Goal: Contribute content: Contribute content

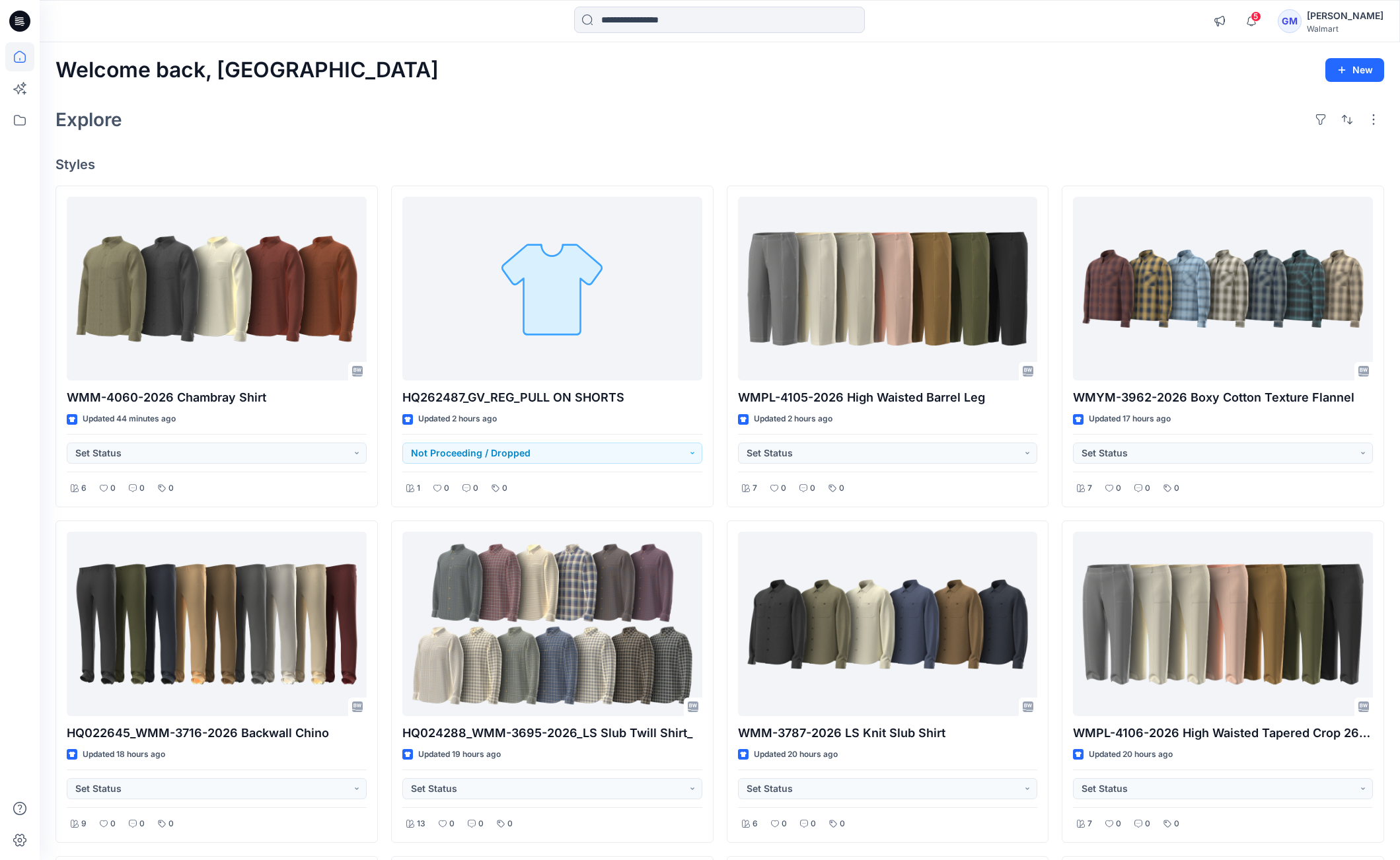
drag, startPoint x: 263, startPoint y: 163, endPoint x: 245, endPoint y: 168, distance: 18.7
click at [263, 163] on h4 "Styles" at bounding box center [720, 165] width 1329 height 16
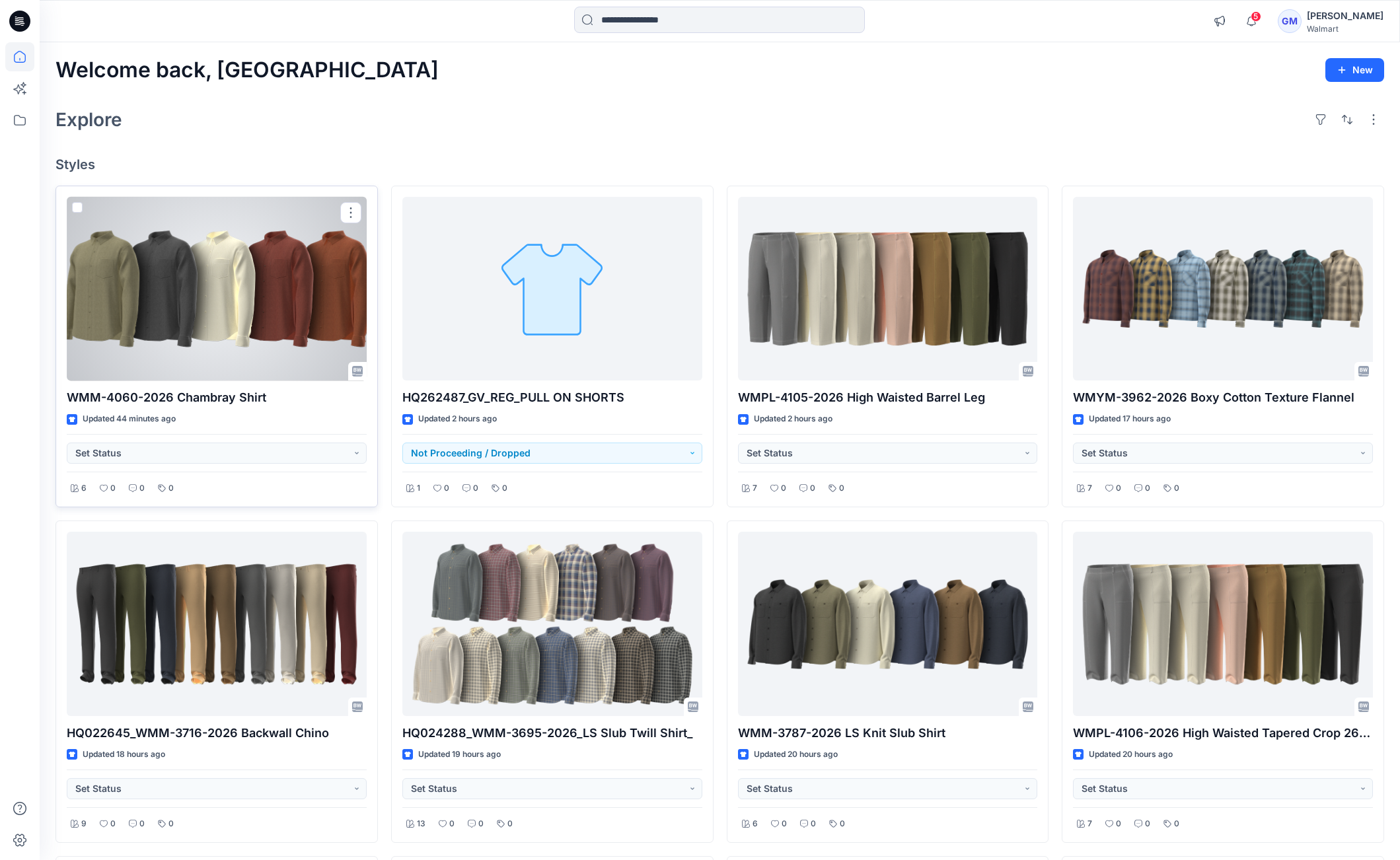
click at [200, 321] on div at bounding box center [217, 289] width 300 height 185
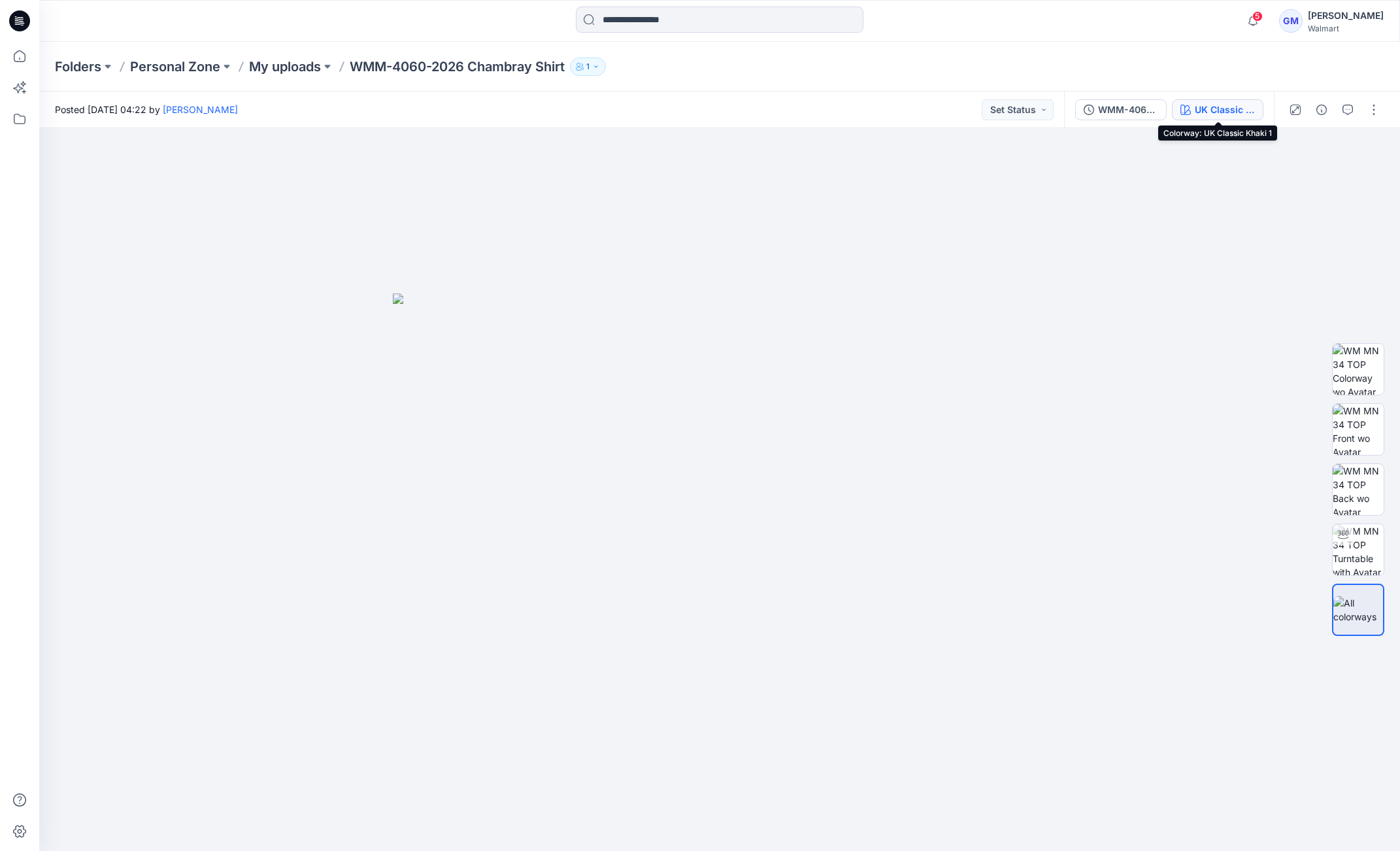
click at [1243, 109] on div "UK Classic Khaki 1" at bounding box center [1225, 109] width 60 height 14
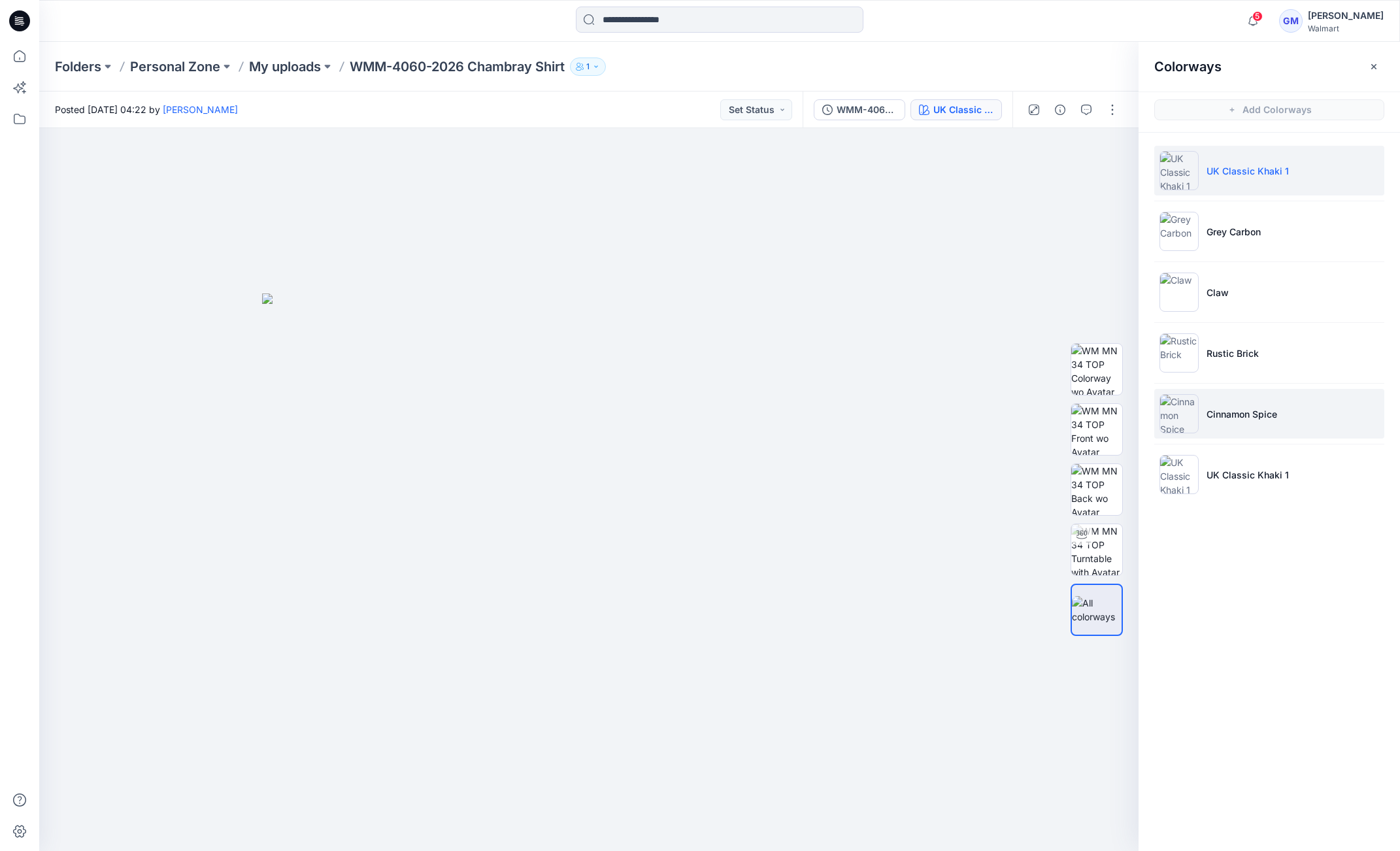
click at [1243, 418] on p "Cinnamon Spice" at bounding box center [1241, 414] width 70 height 14
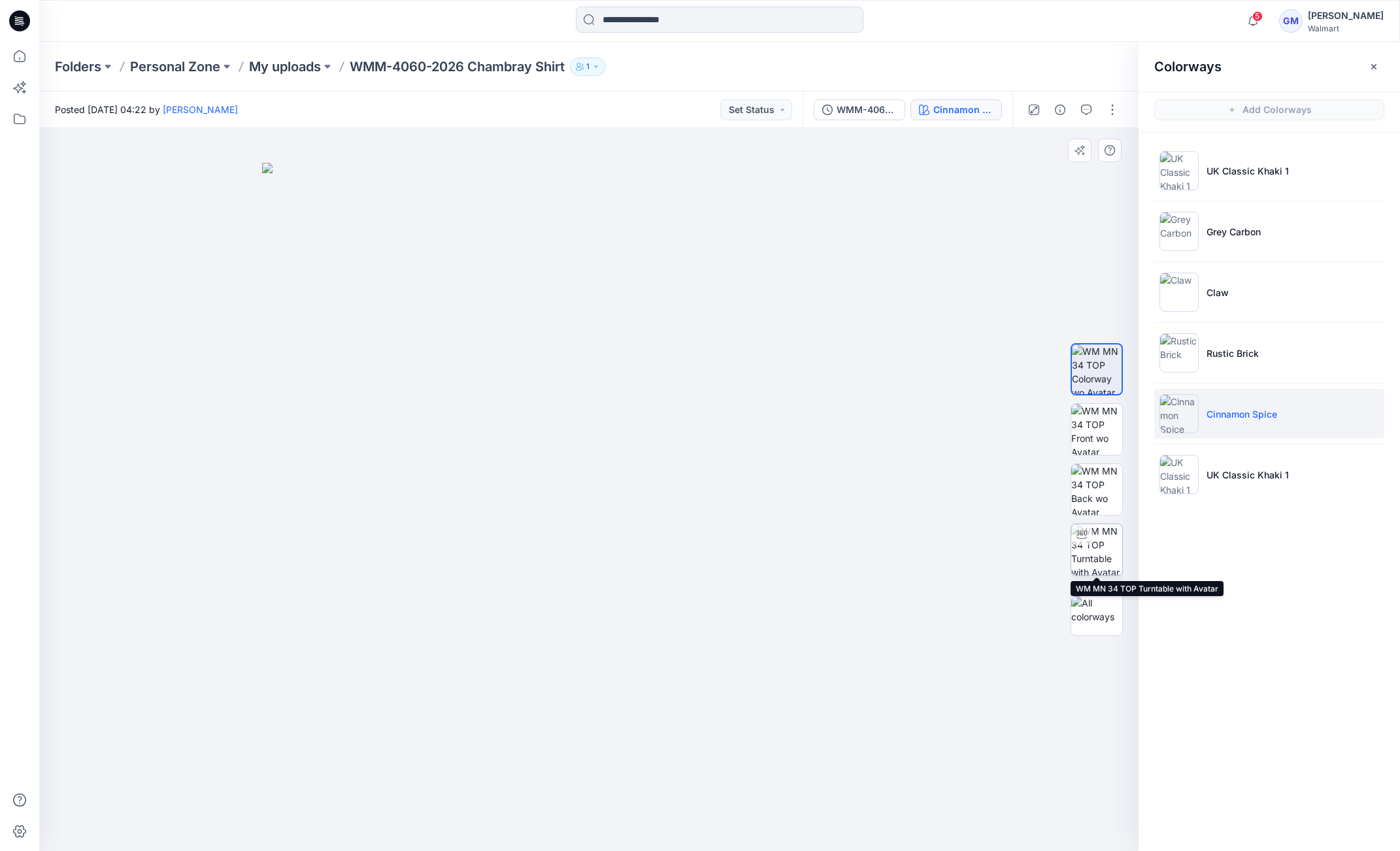
click at [1100, 531] on img at bounding box center [1097, 550] width 51 height 51
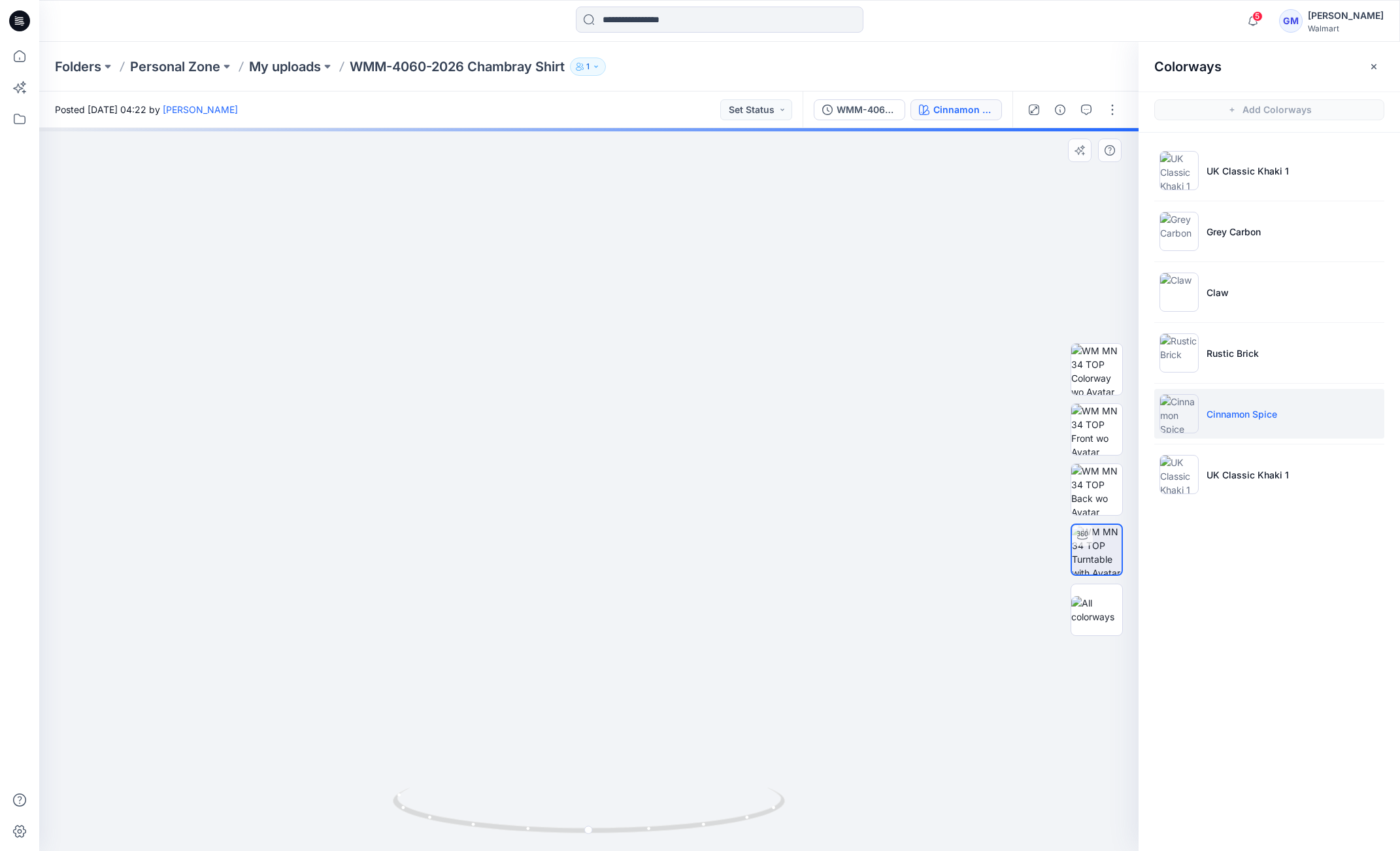
drag, startPoint x: 689, startPoint y: 570, endPoint x: 730, endPoint y: 760, distance: 194.4
click at [701, 661] on img at bounding box center [589, 465] width 877 height 773
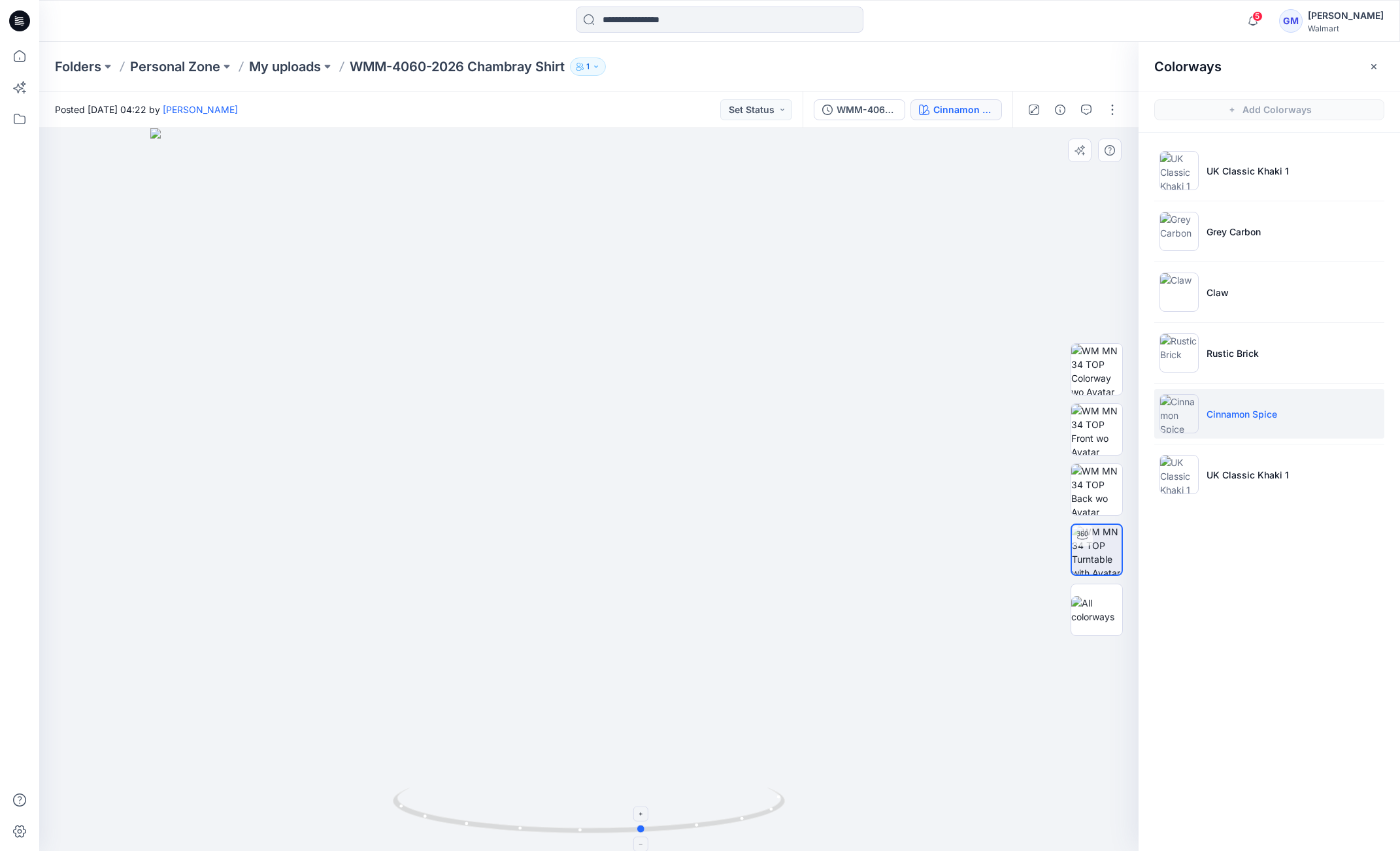
drag, startPoint x: 729, startPoint y: 827, endPoint x: 408, endPoint y: 821, distance: 321.1
click at [392, 840] on div at bounding box center [589, 489] width 1100 height 723
click at [1235, 179] on li "UK Classic Khaki 1" at bounding box center [1269, 170] width 230 height 50
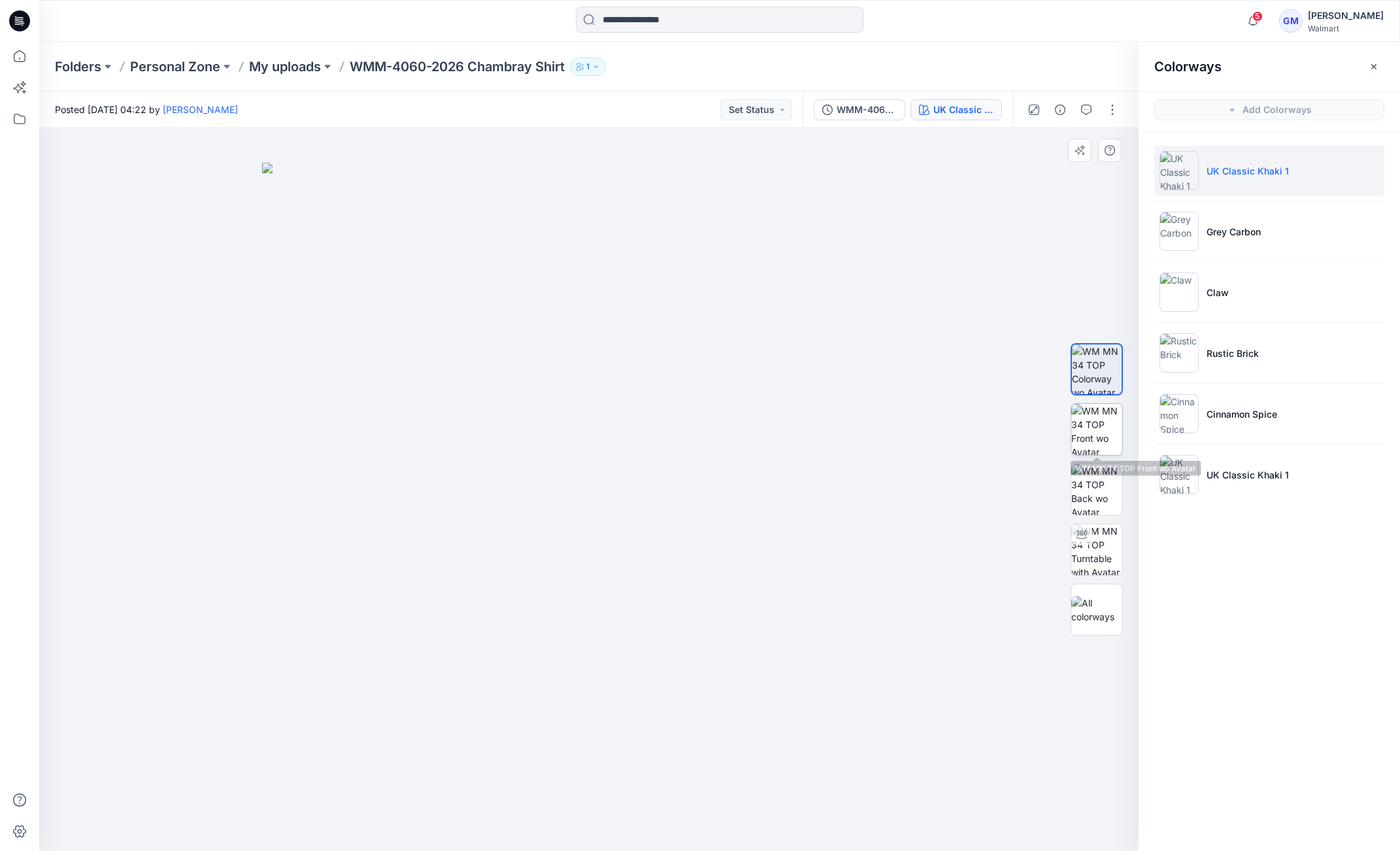
click at [1102, 429] on img at bounding box center [1097, 430] width 51 height 51
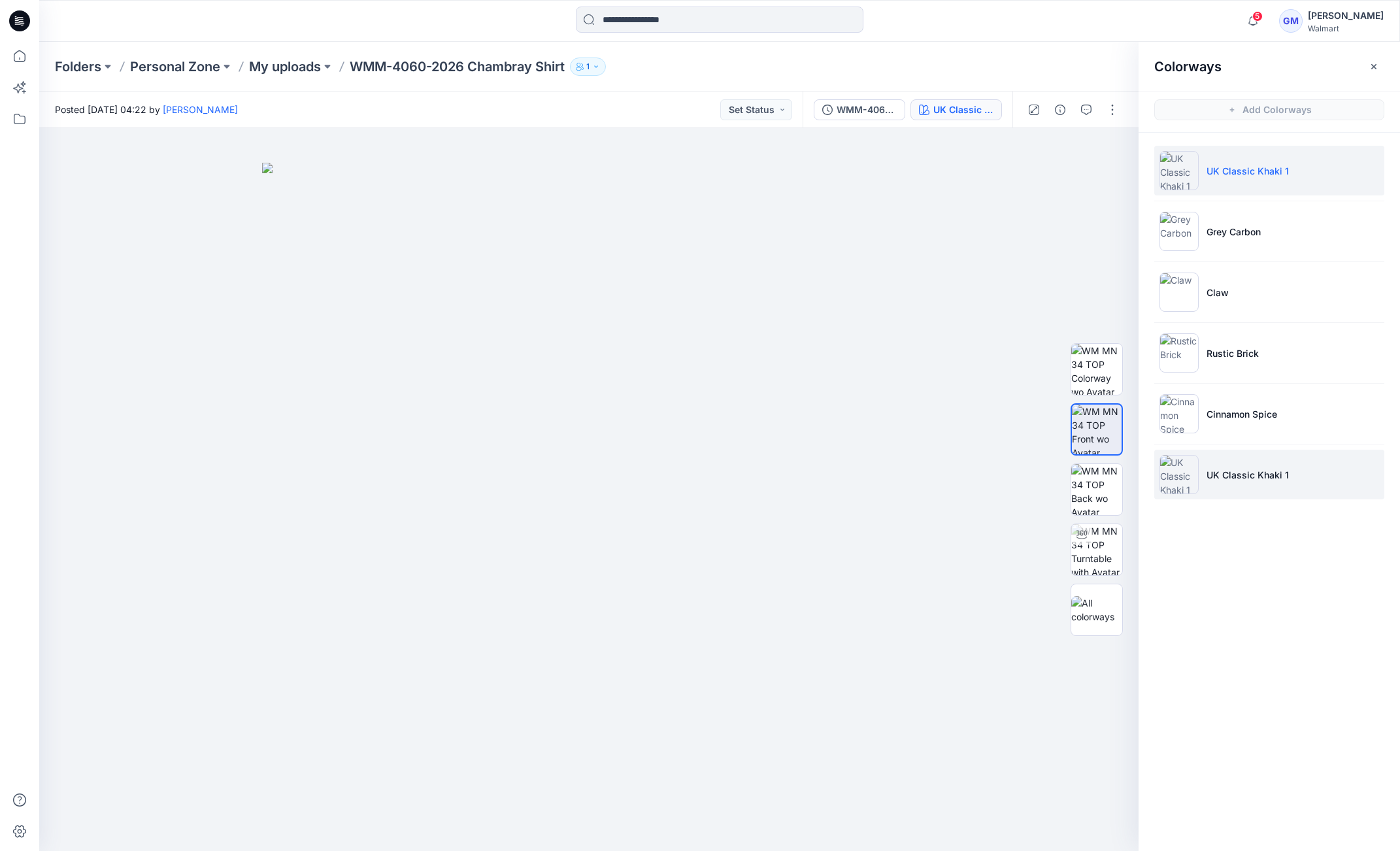
click at [1243, 476] on p "UK Classic Khaki 1" at bounding box center [1247, 475] width 82 height 14
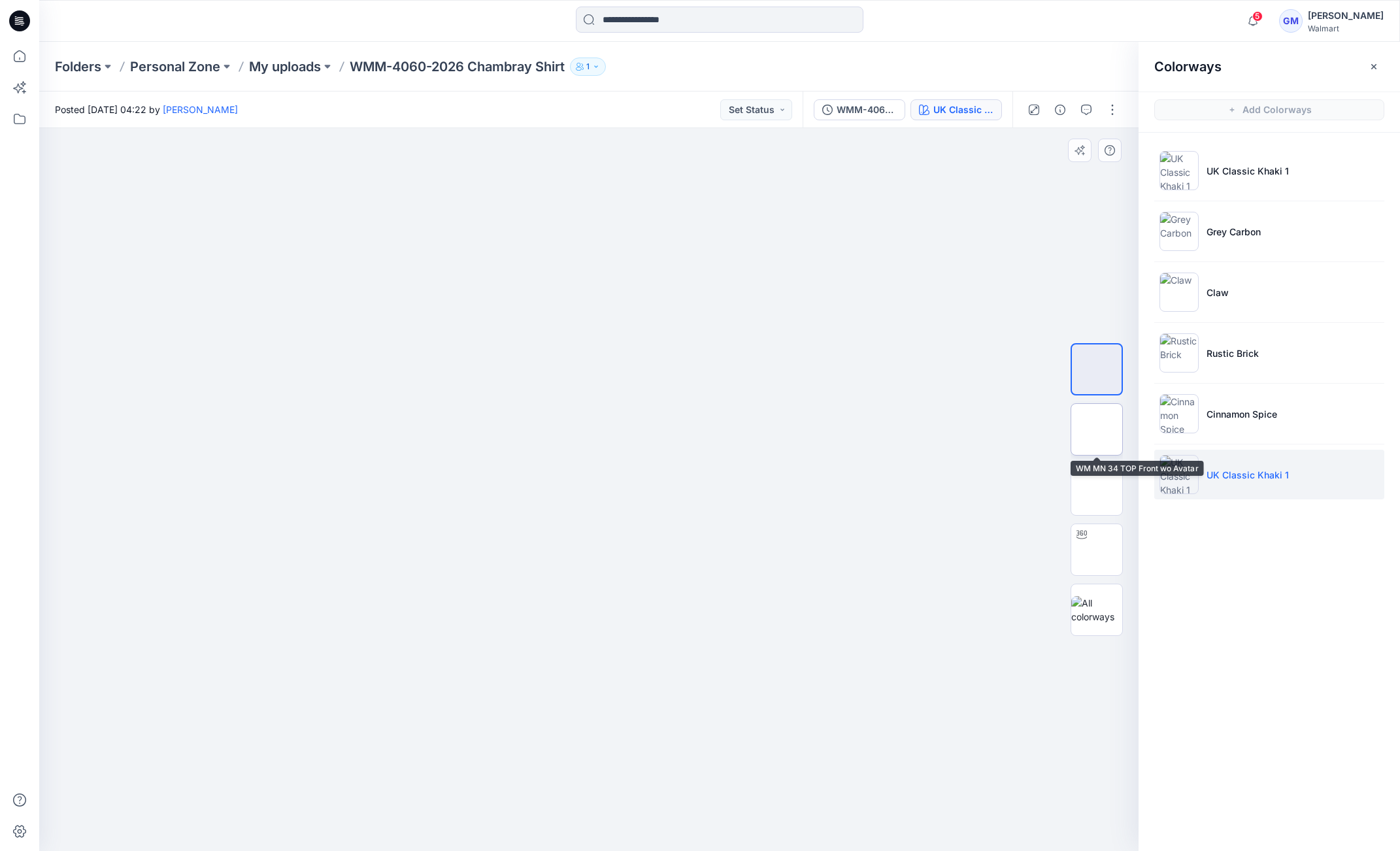
click at [1097, 430] on img at bounding box center [1097, 430] width 0 height 0
click at [1111, 112] on button "button" at bounding box center [1112, 109] width 21 height 21
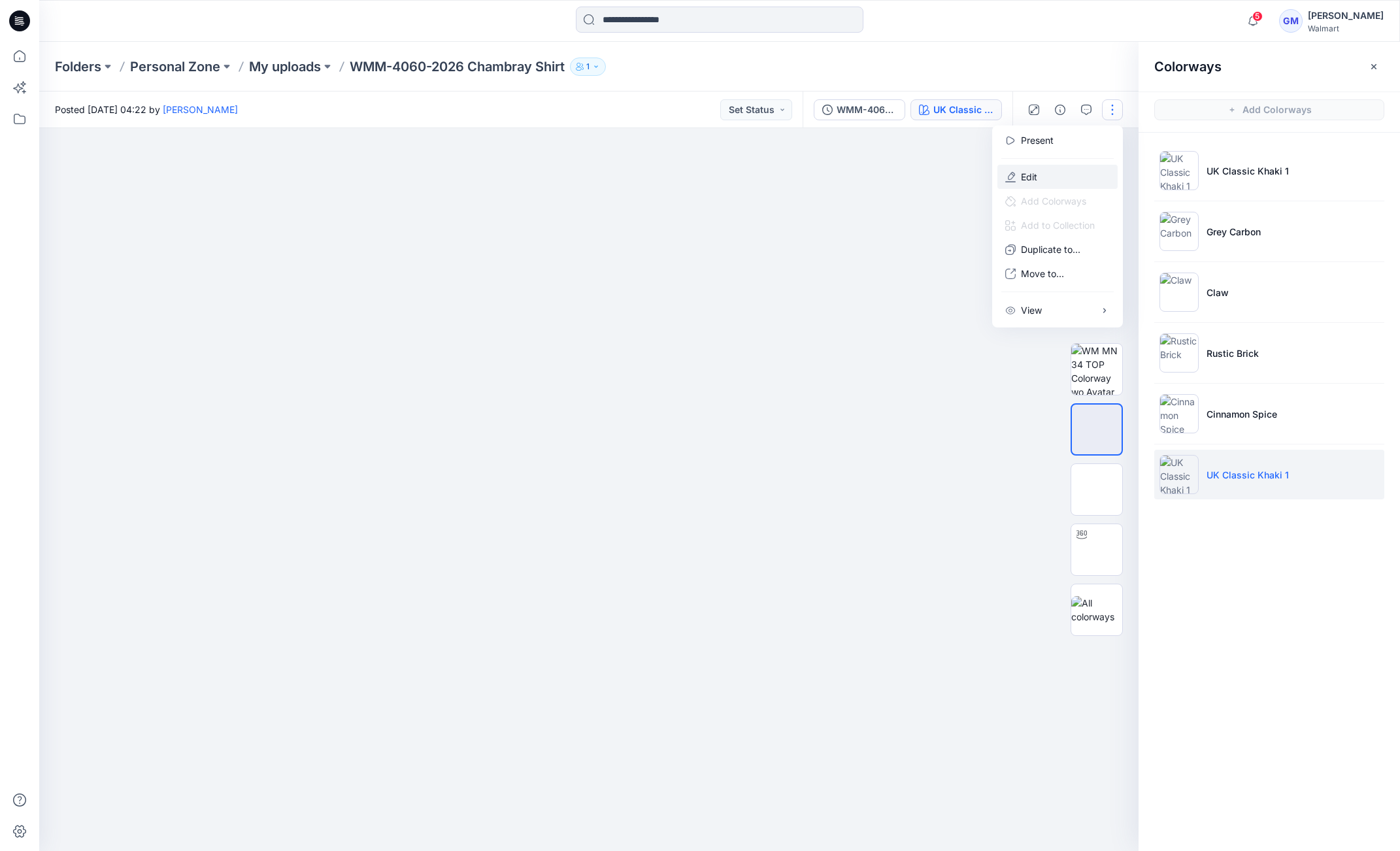
click at [1040, 179] on button "Edit" at bounding box center [1058, 176] width 120 height 24
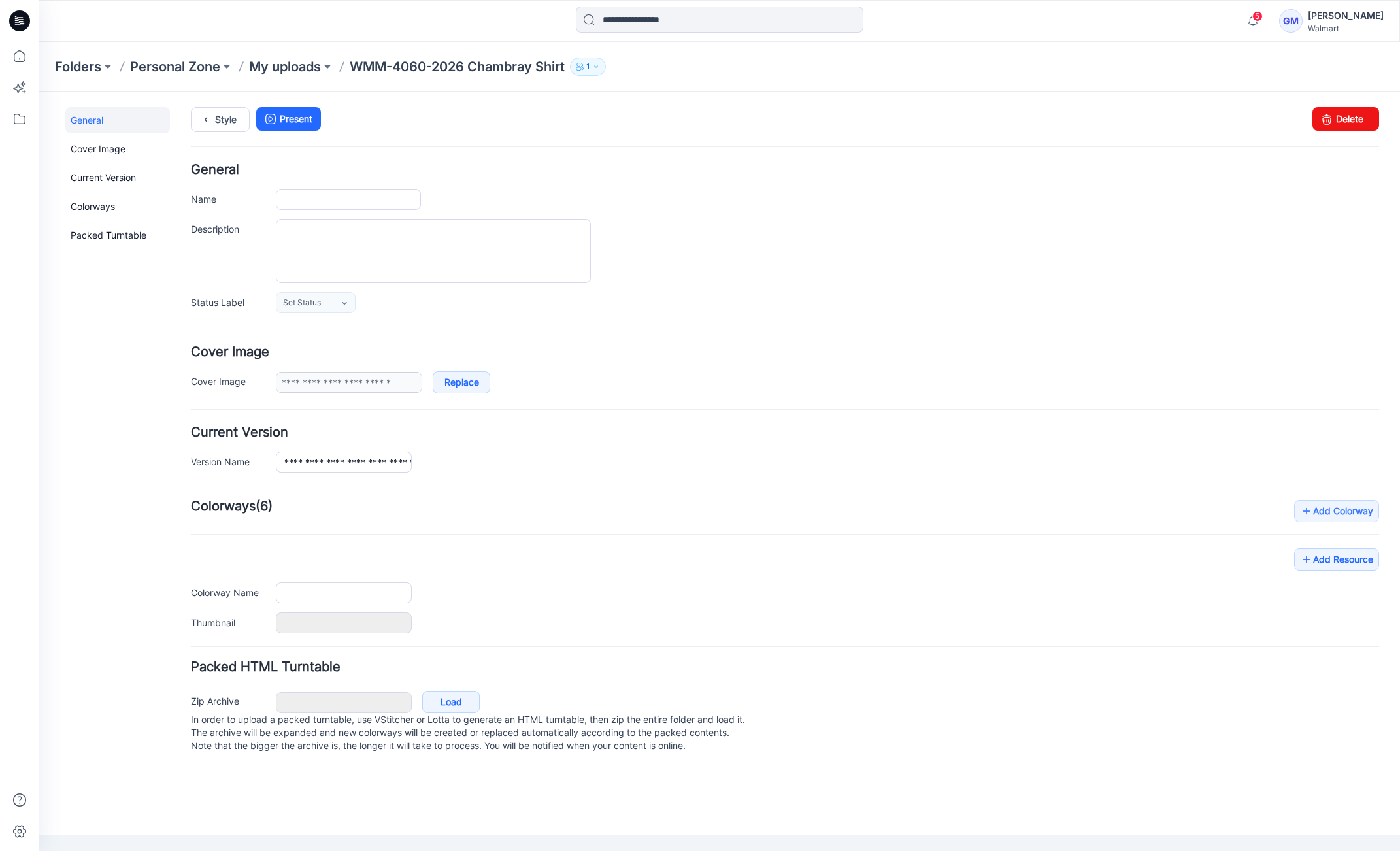
type input "**********"
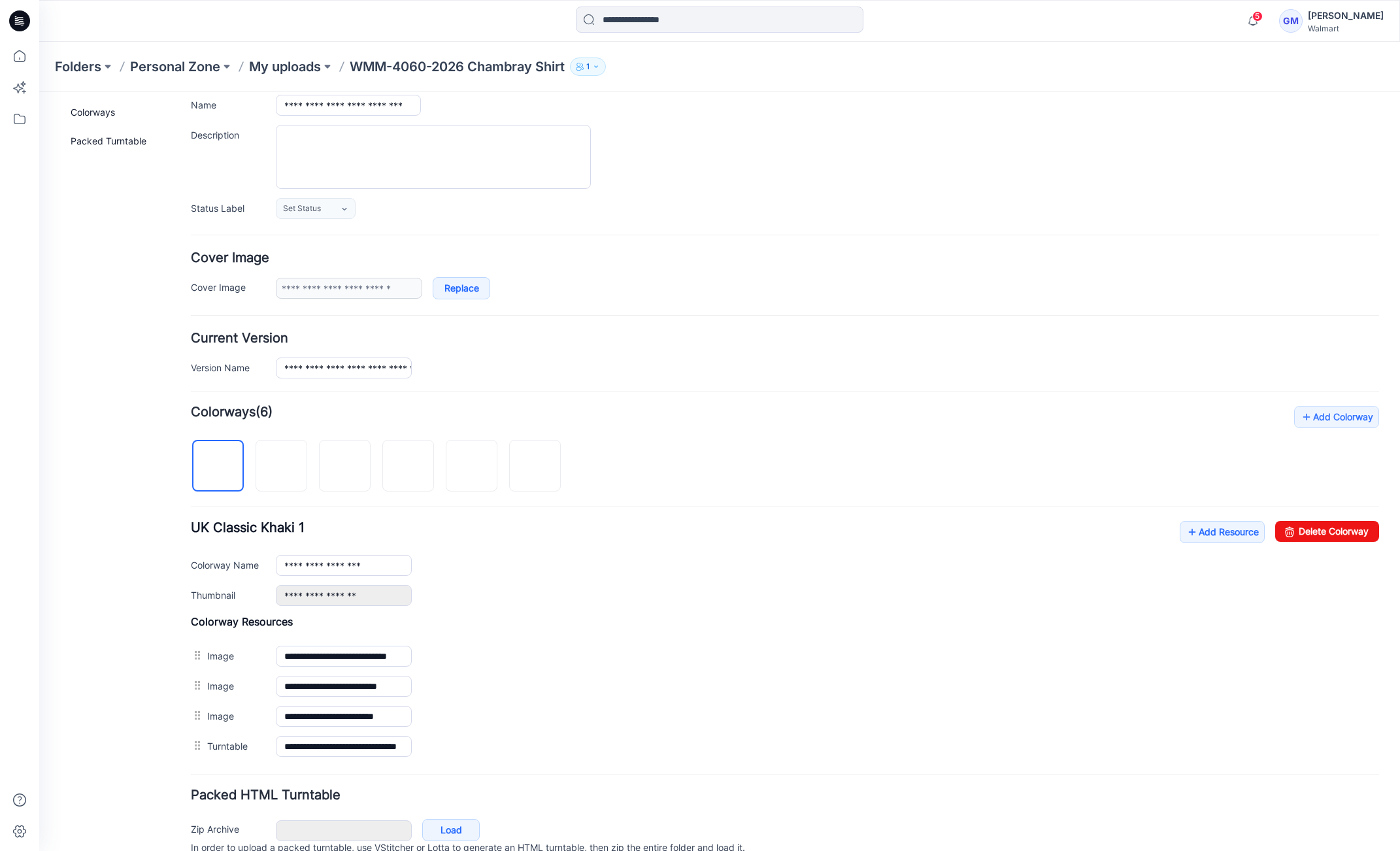
scroll to position [155, 0]
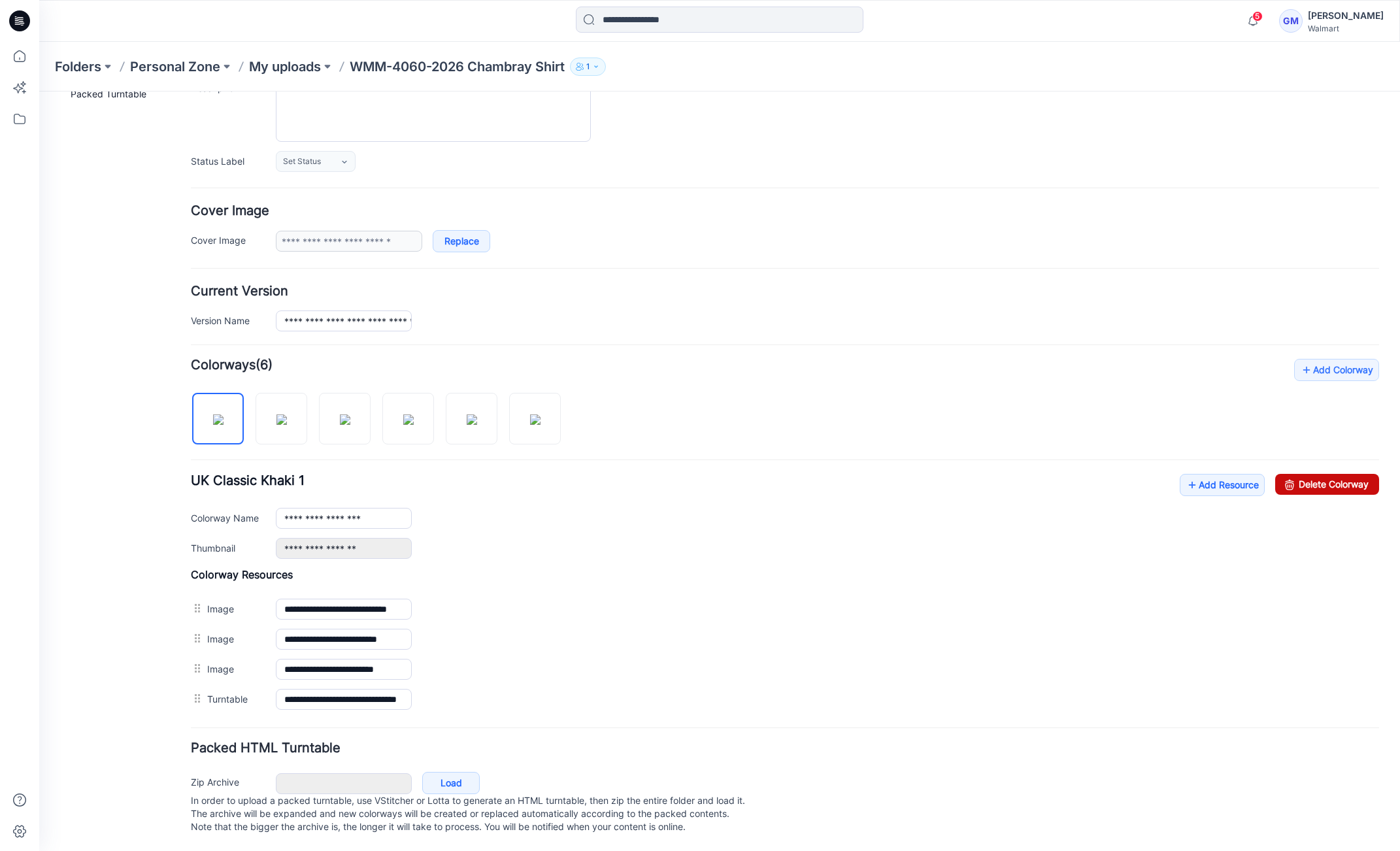
drag, startPoint x: 824, startPoint y: 177, endPoint x: 1334, endPoint y: 471, distance: 588.7
click at [1334, 474] on link "Delete Colorway" at bounding box center [1328, 484] width 104 height 21
click at [466, 423] on img at bounding box center [471, 419] width 10 height 10
click at [383, 508] on input "**********" at bounding box center [343, 519] width 136 height 21
type input "**********"
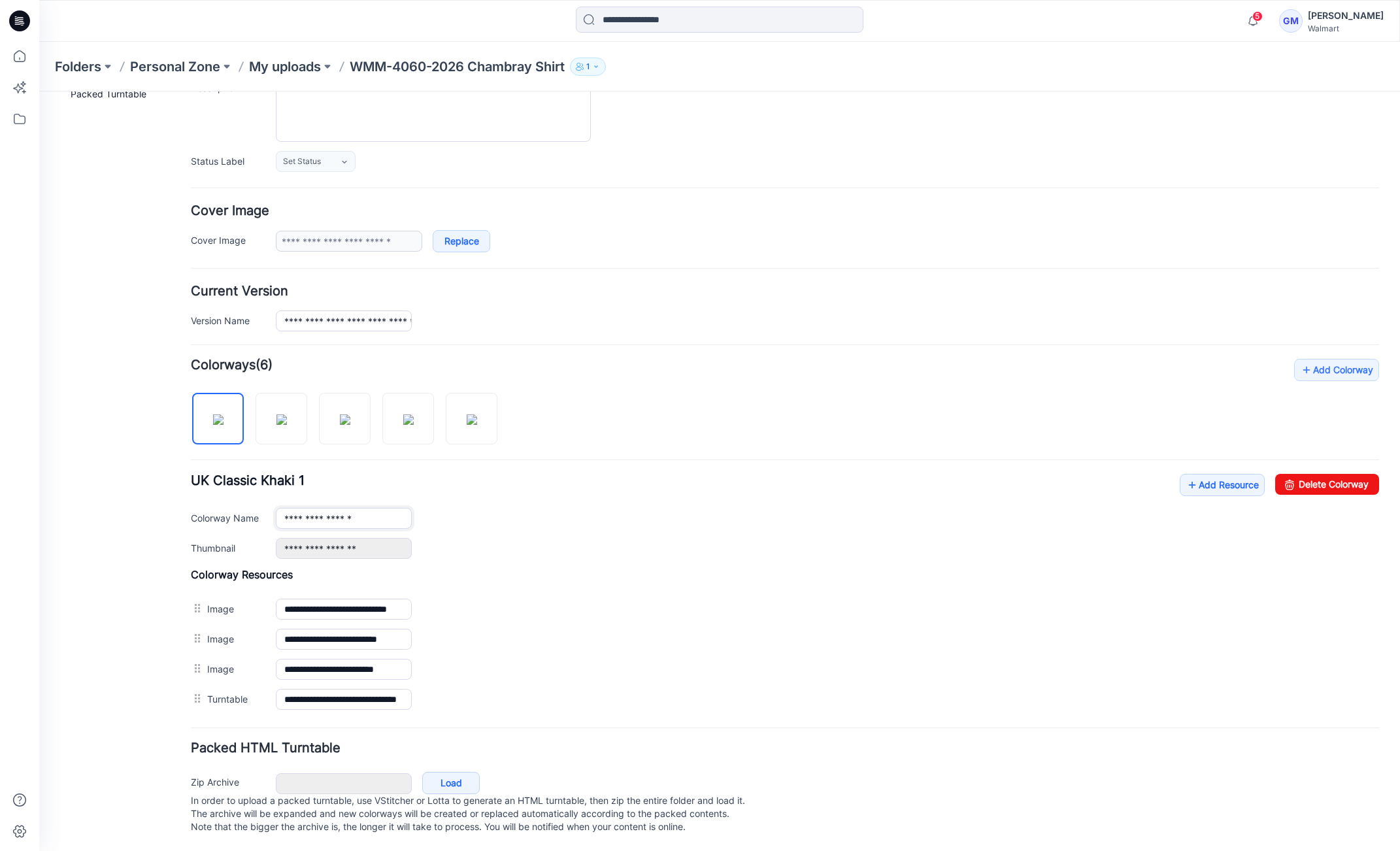
scroll to position [0, 0]
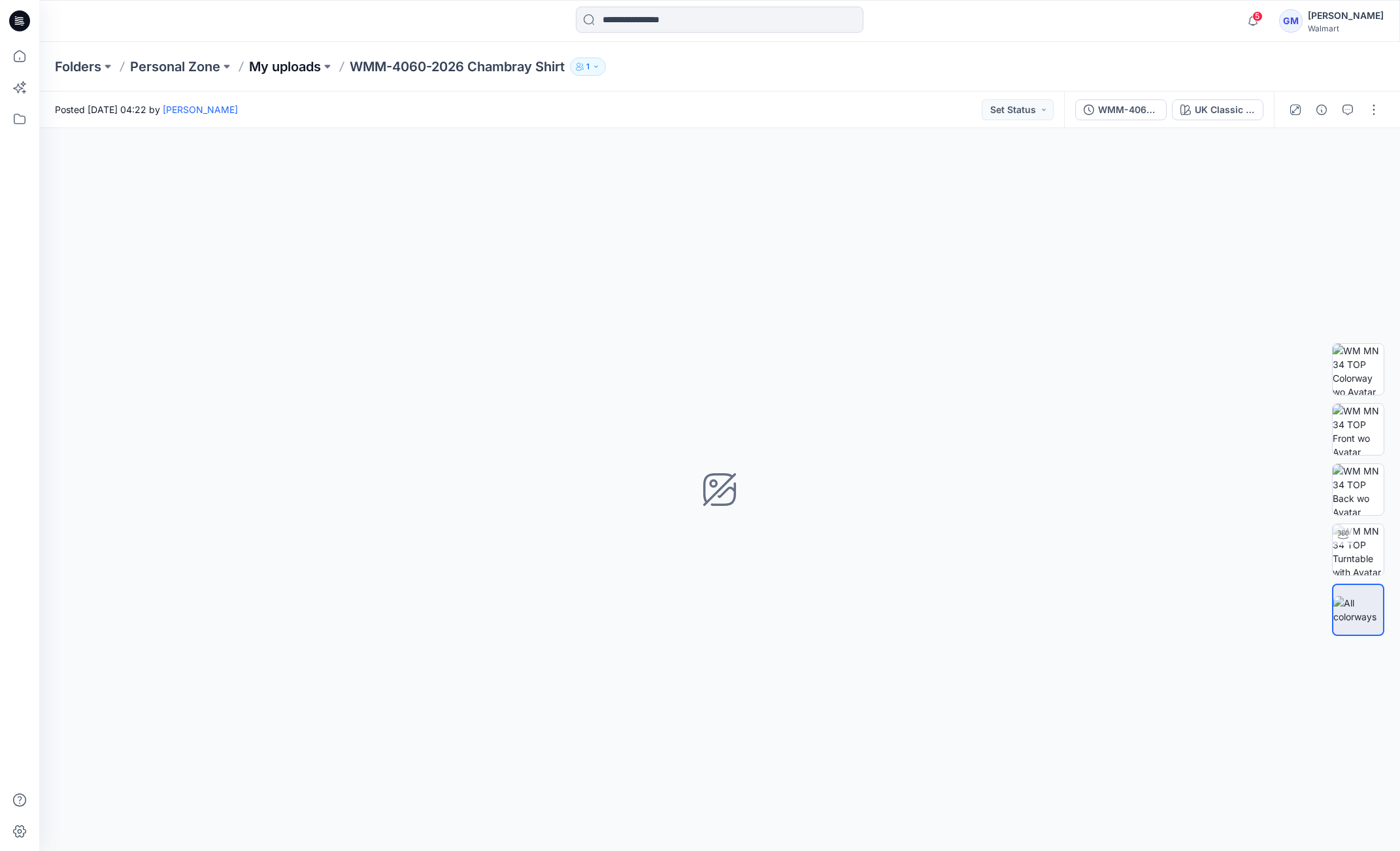
click at [298, 65] on p "My uploads" at bounding box center [285, 66] width 72 height 18
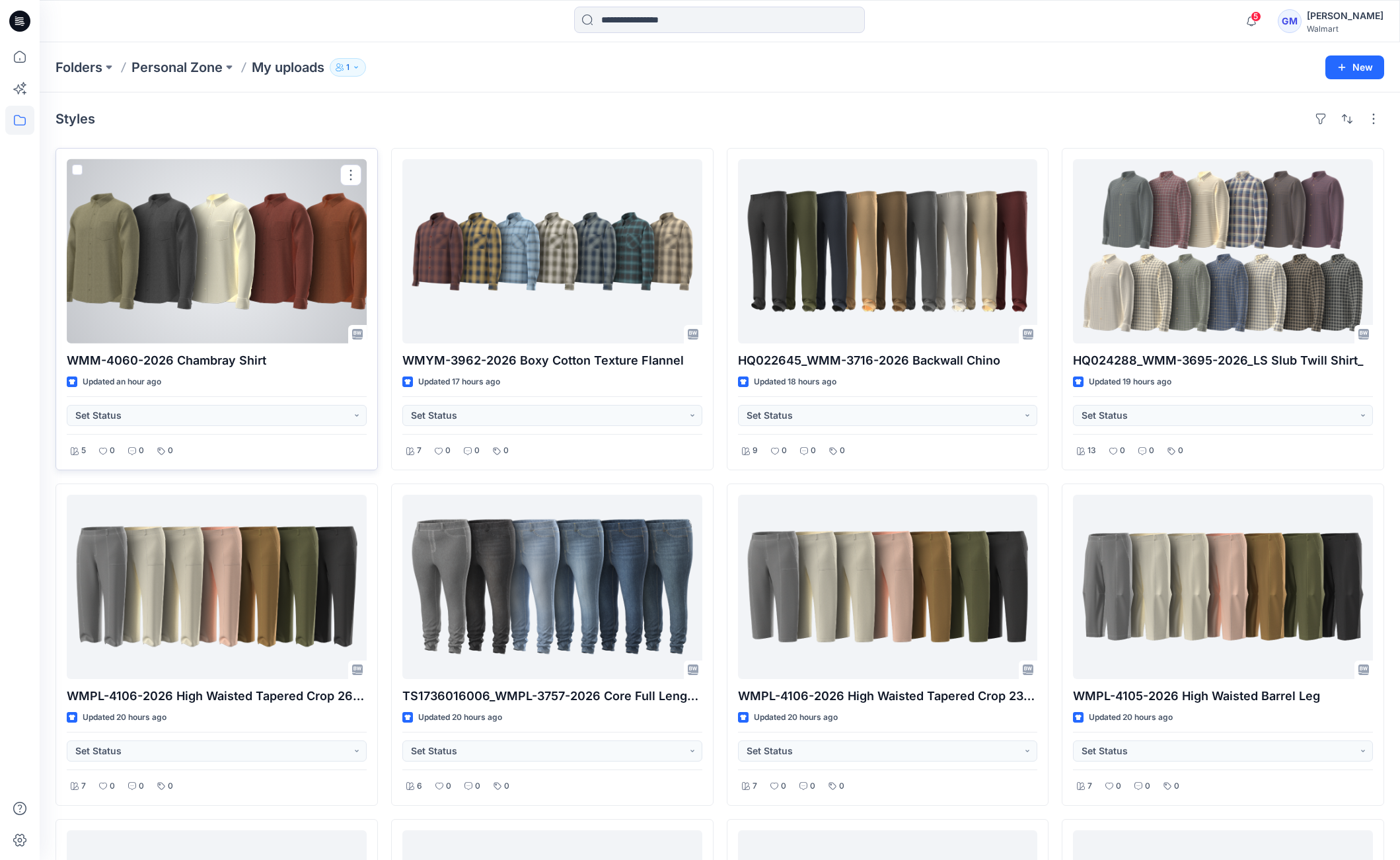
click at [234, 279] on div at bounding box center [217, 251] width 300 height 185
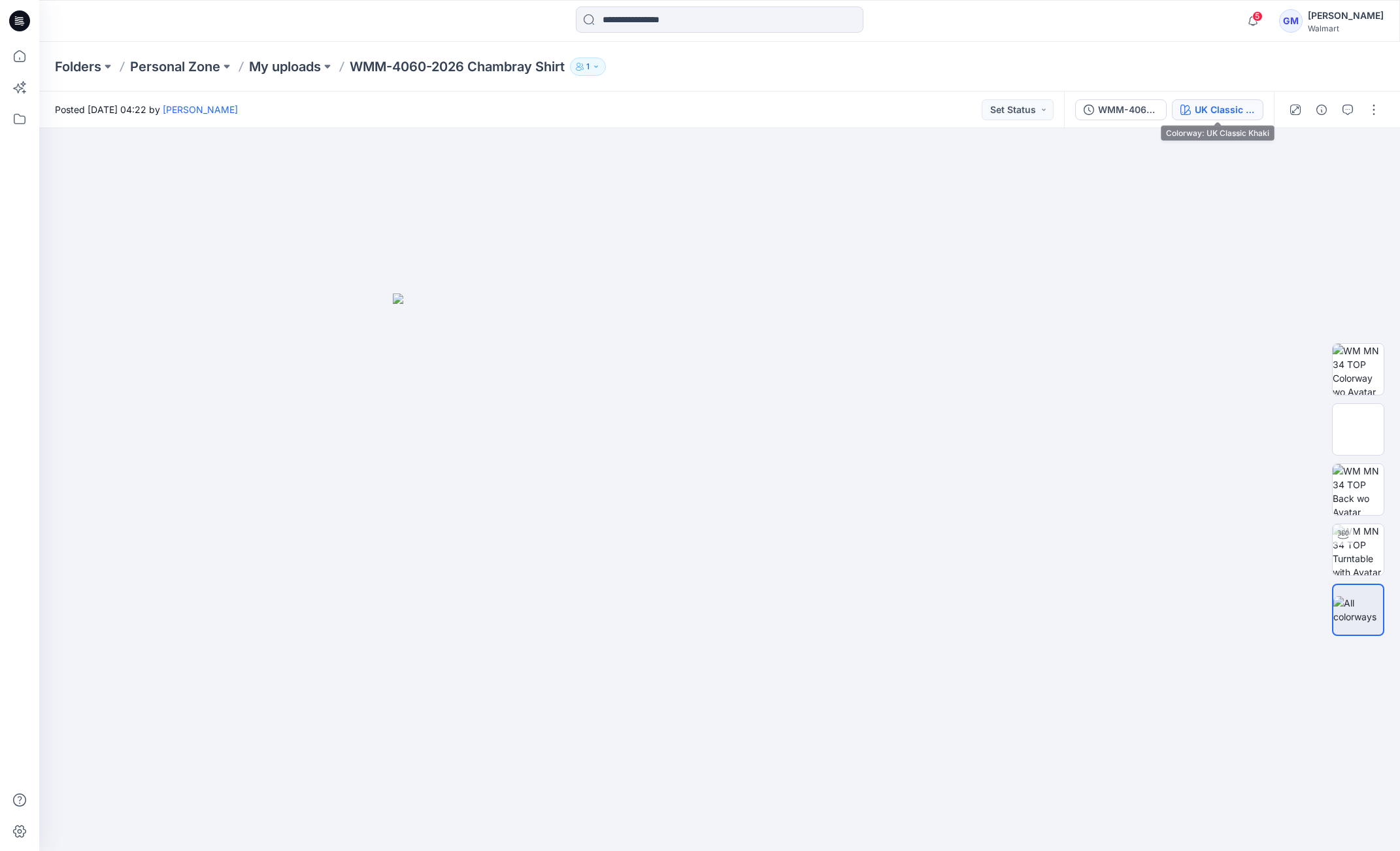
click at [1206, 111] on div "UK Classic Khaki" at bounding box center [1225, 109] width 60 height 14
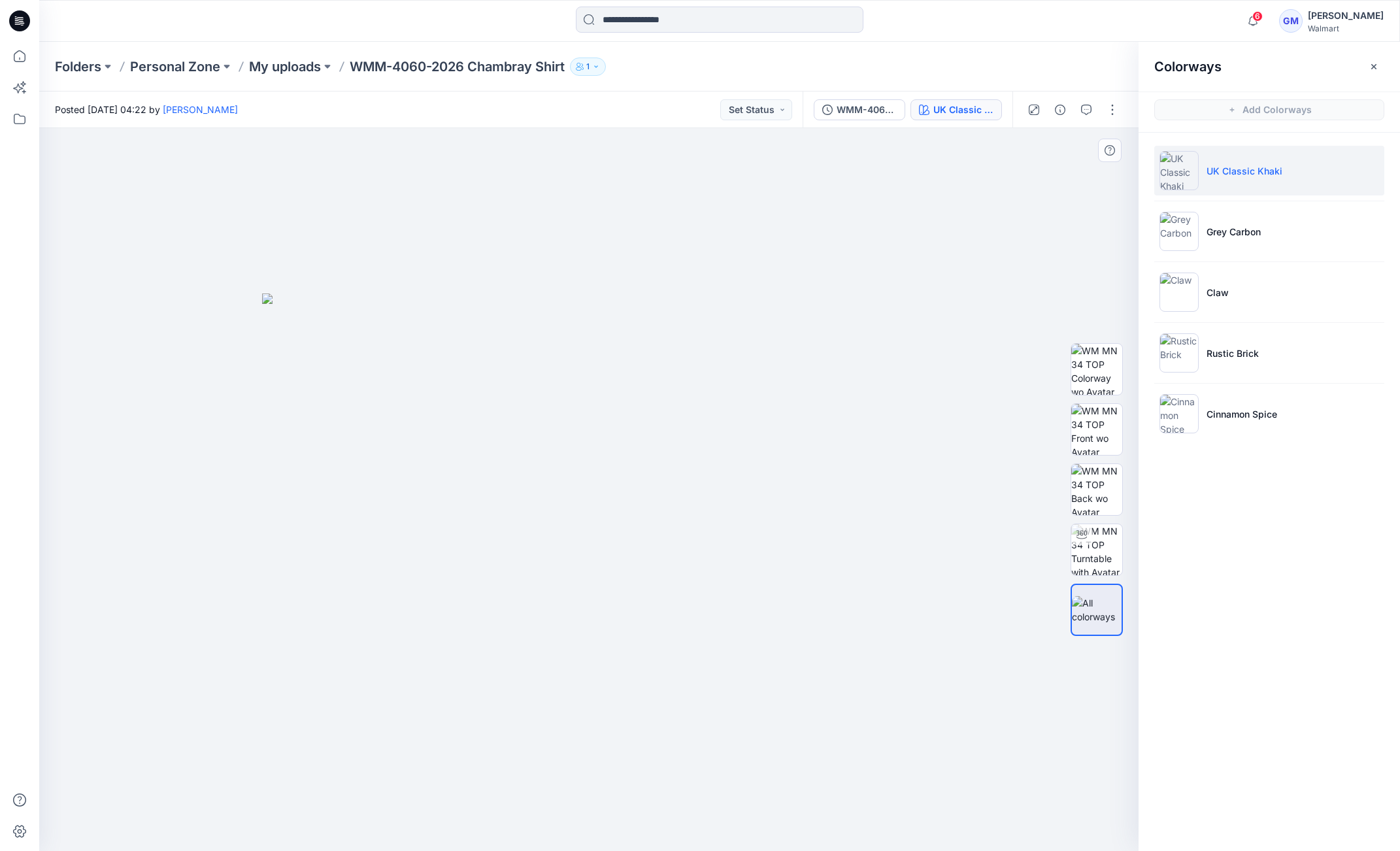
click at [122, 347] on div at bounding box center [589, 489] width 1100 height 723
drag, startPoint x: 151, startPoint y: 392, endPoint x: 346, endPoint y: 333, distance: 203.7
click at [151, 392] on div at bounding box center [589, 489] width 1100 height 723
click at [1111, 111] on button "button" at bounding box center [1112, 109] width 21 height 21
click at [1066, 179] on button "Edit" at bounding box center [1058, 176] width 120 height 24
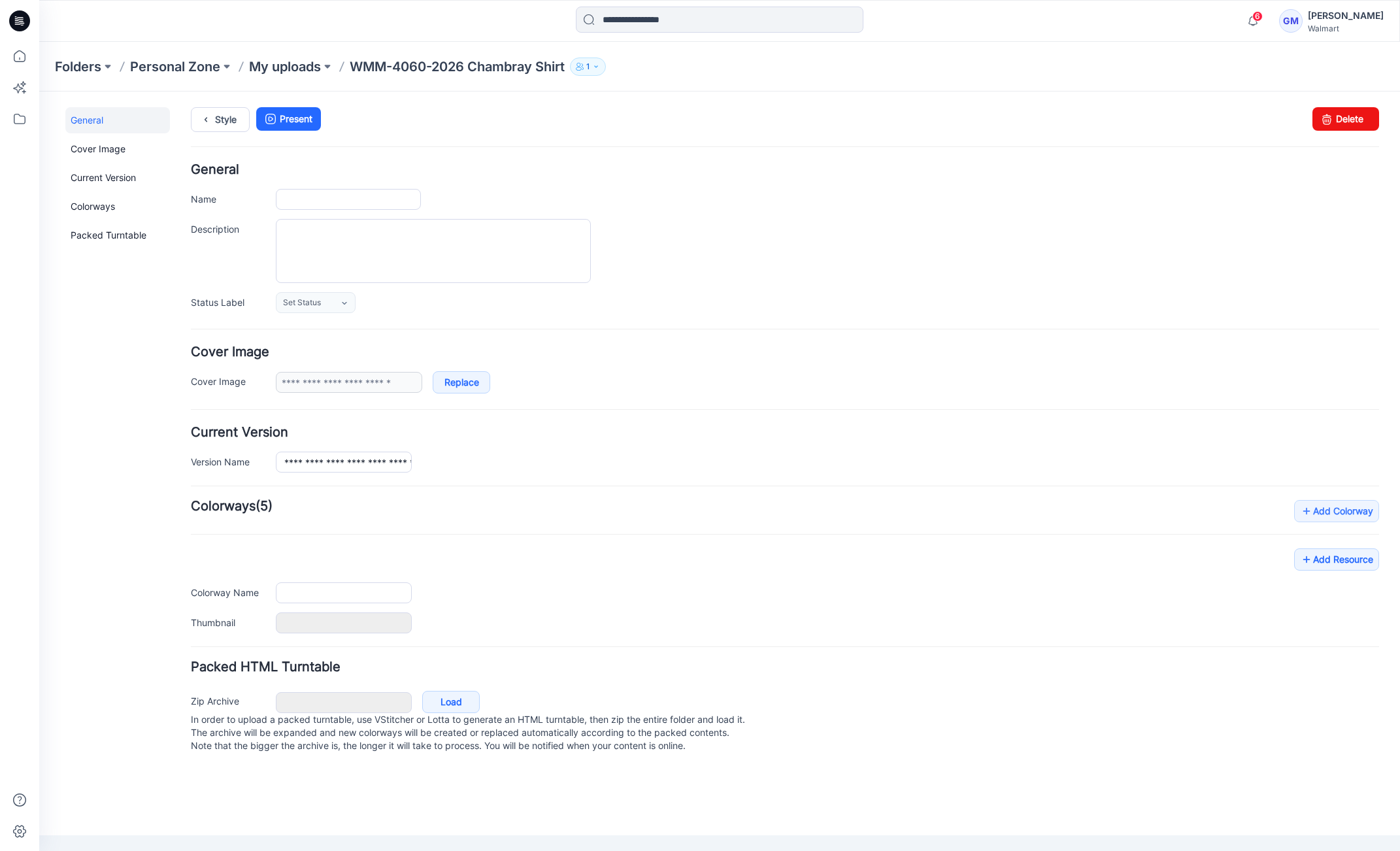
type input "**********"
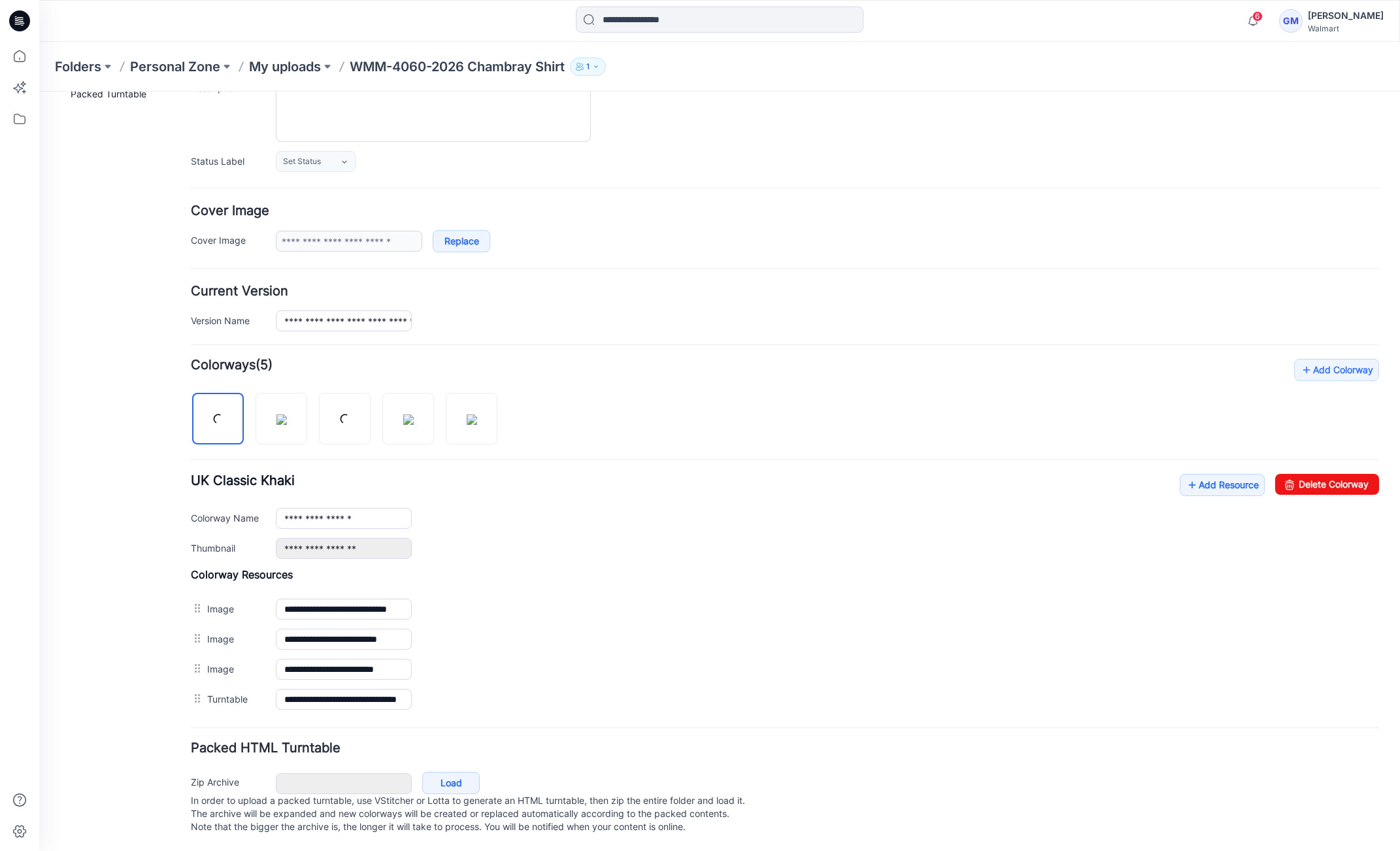
scroll to position [155, 0]
click at [1186, 475] on icon at bounding box center [1192, 485] width 13 height 21
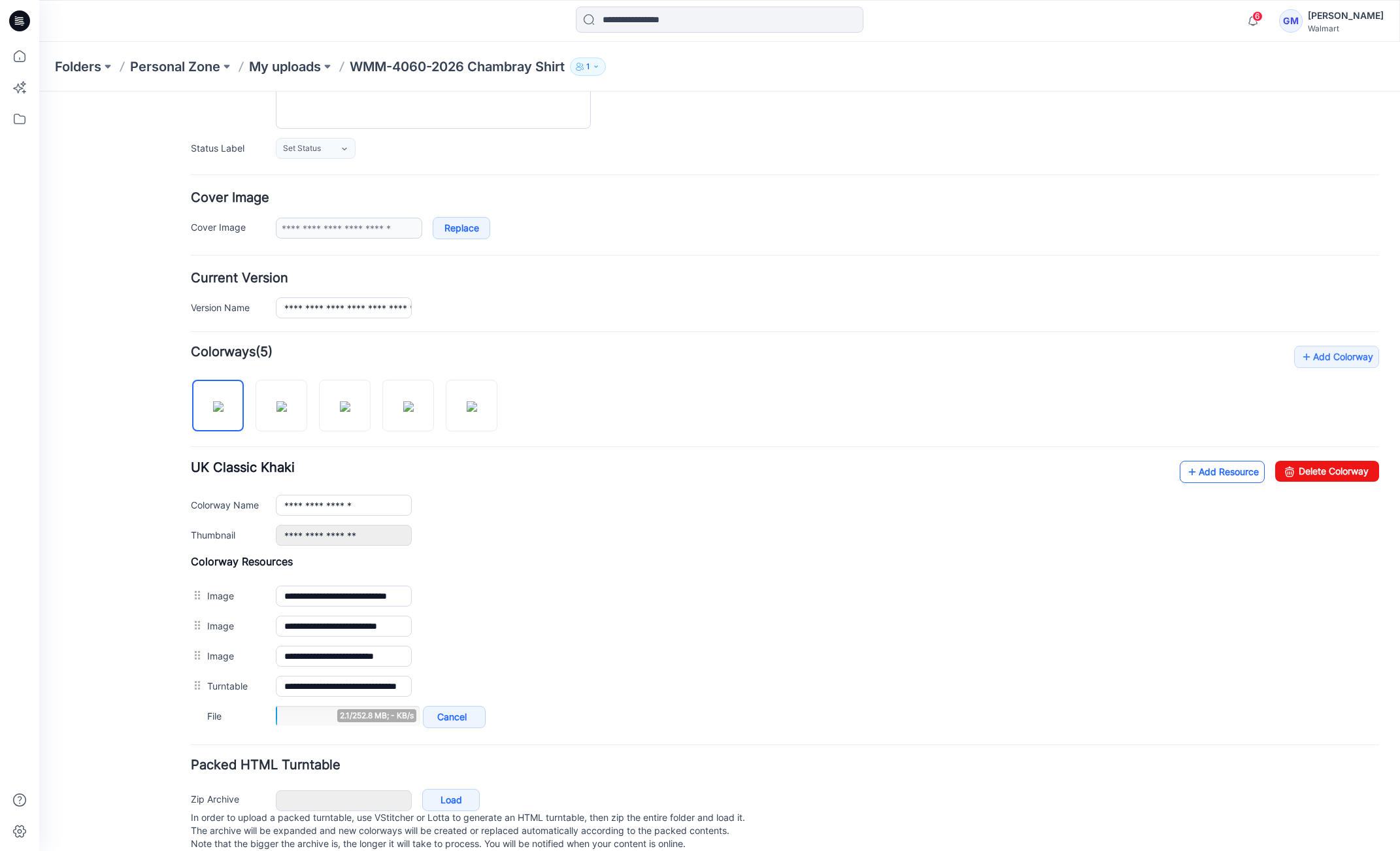
click at [1218, 471] on link "Add Resource" at bounding box center [1222, 472] width 85 height 22
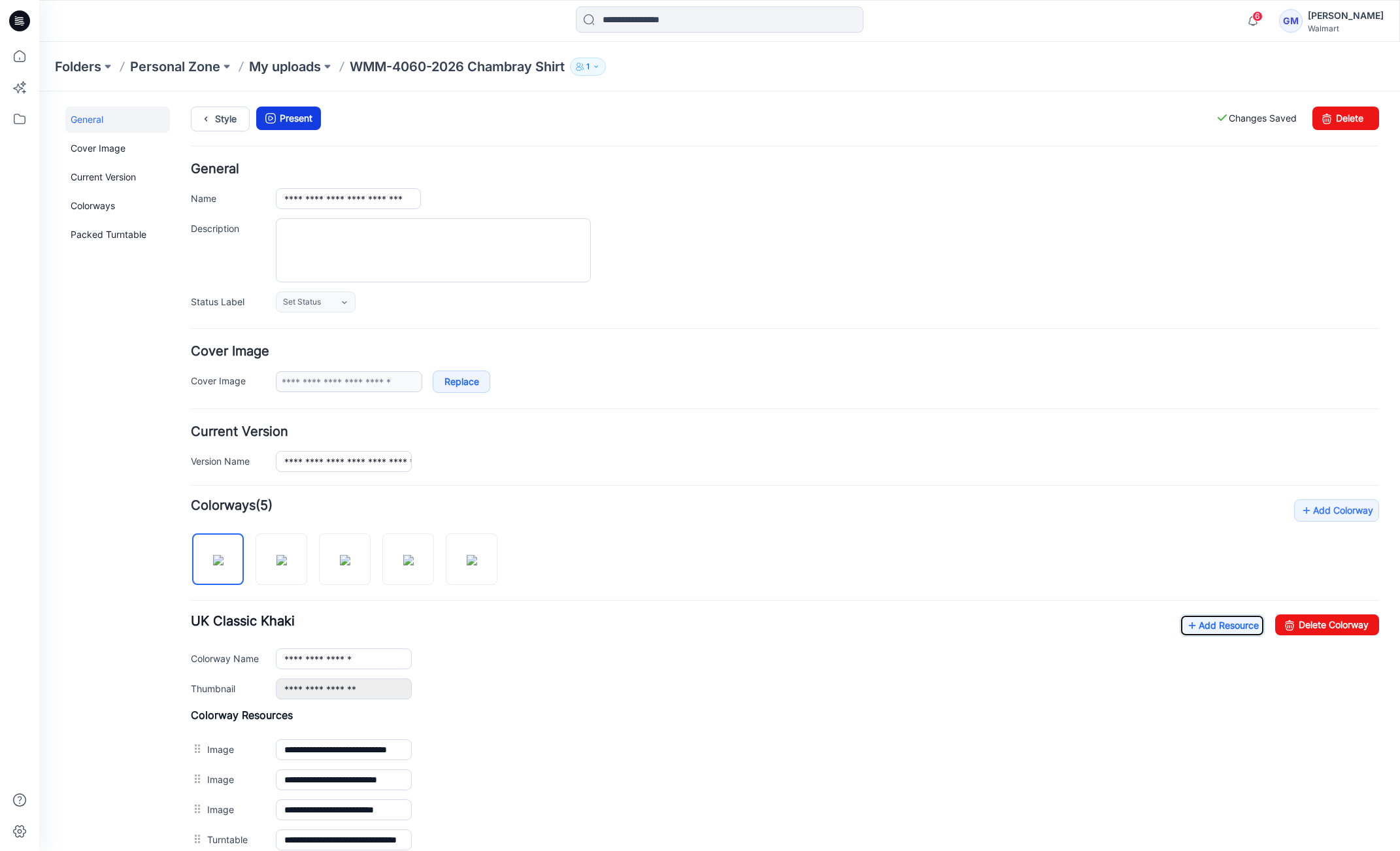
scroll to position [0, 0]
click at [230, 107] on link "Style" at bounding box center [220, 120] width 59 height 25
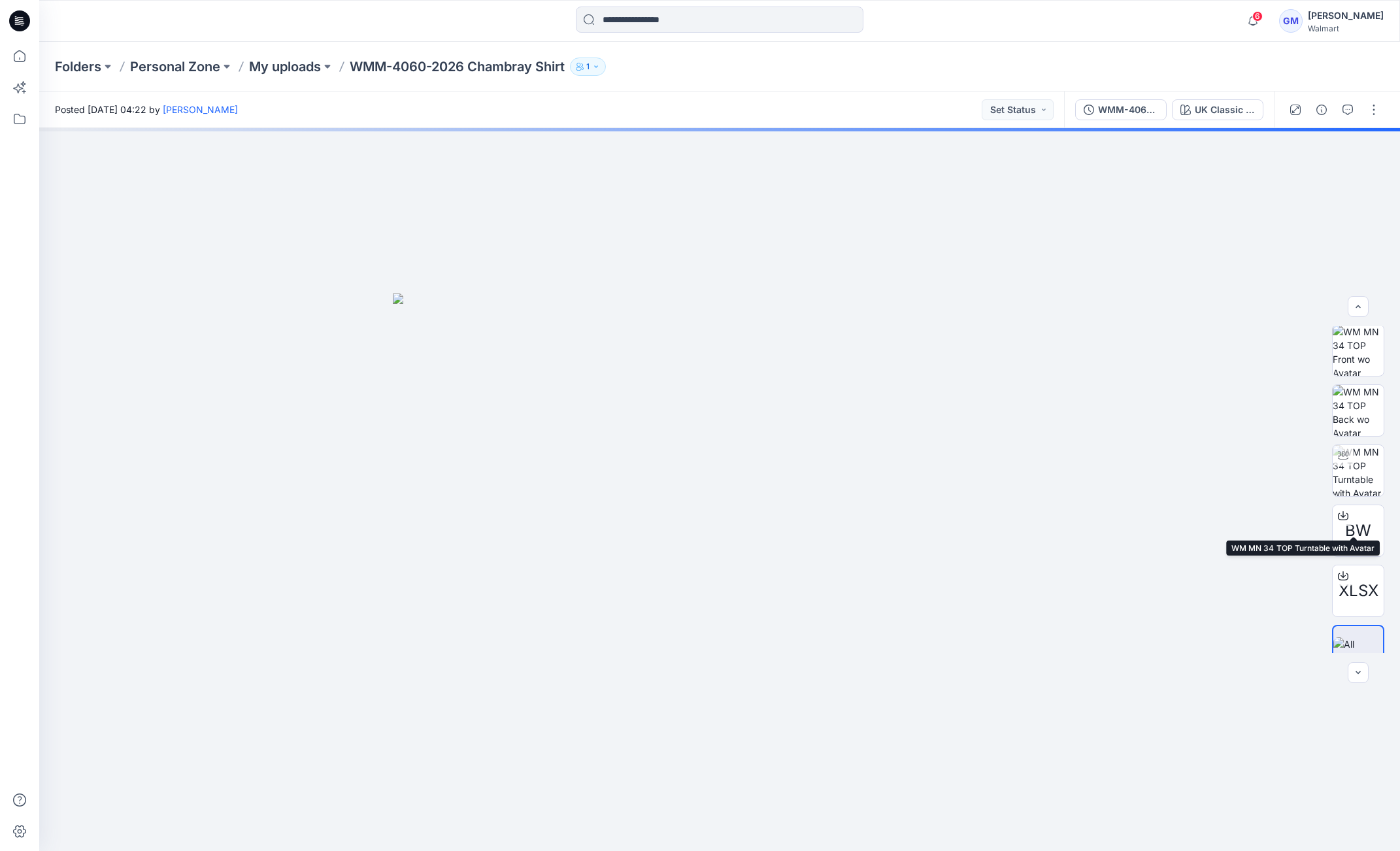
scroll to position [86, 0]
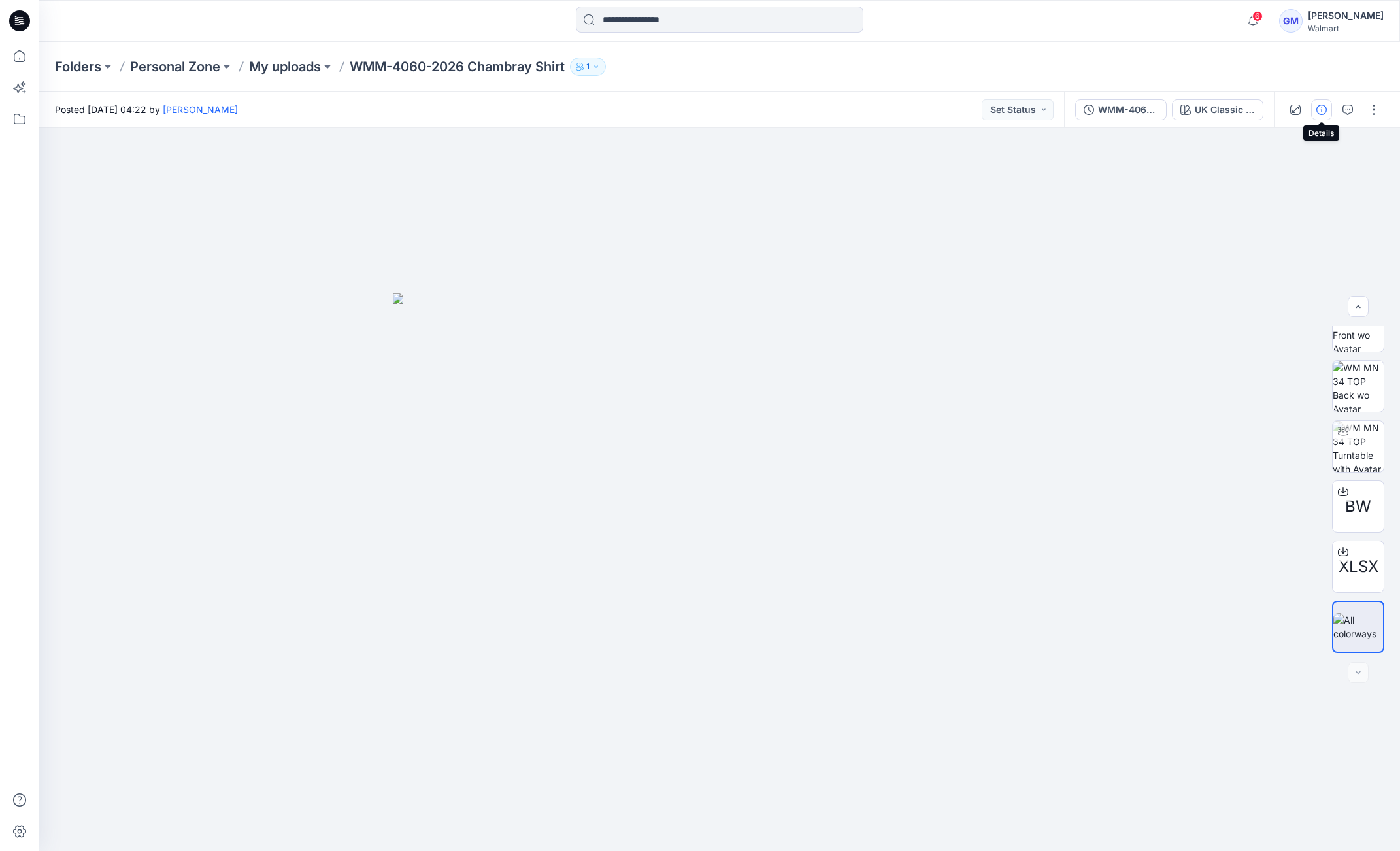
click at [1329, 107] on button "button" at bounding box center [1321, 109] width 21 height 21
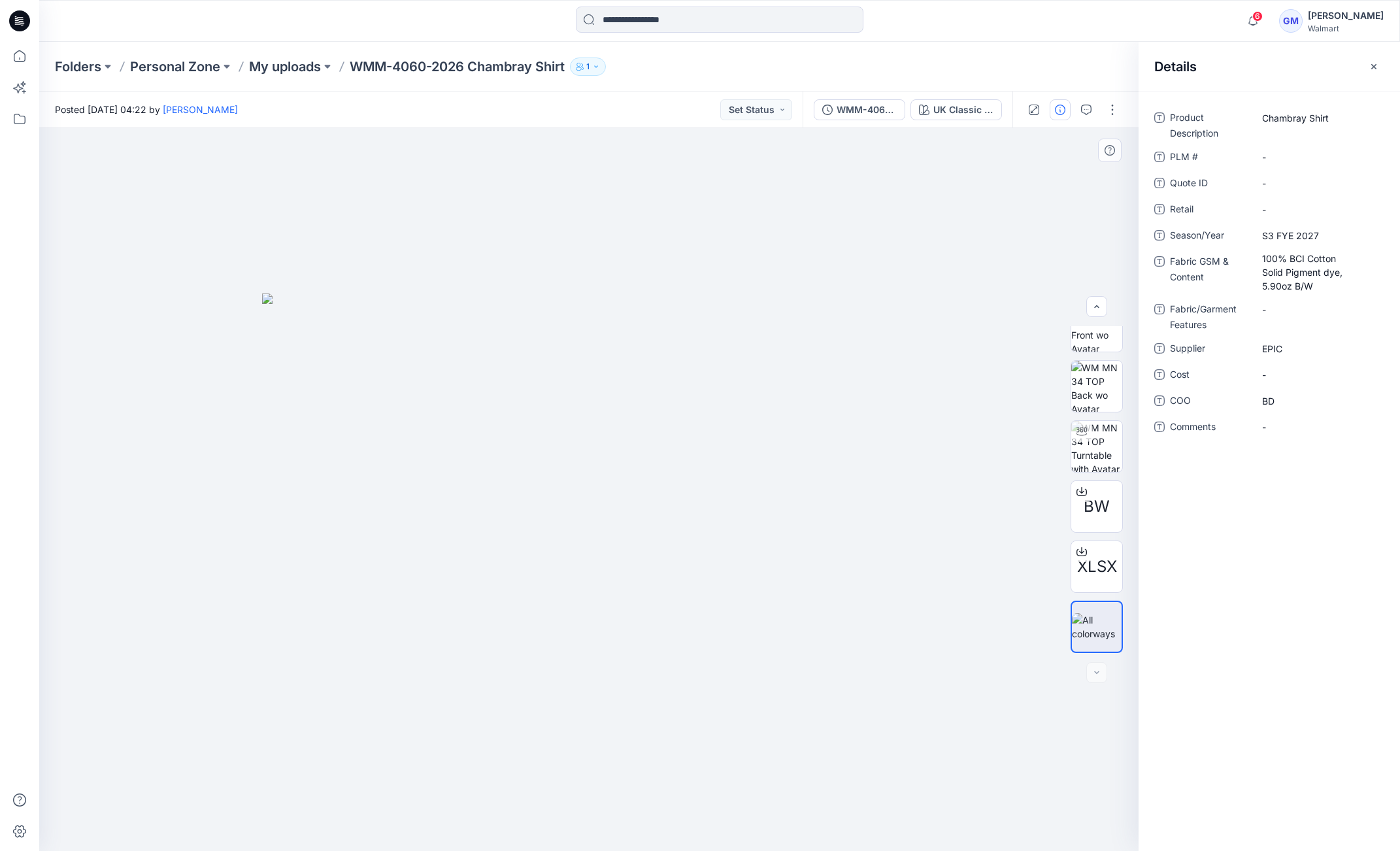
click at [881, 424] on img at bounding box center [589, 572] width 654 height 558
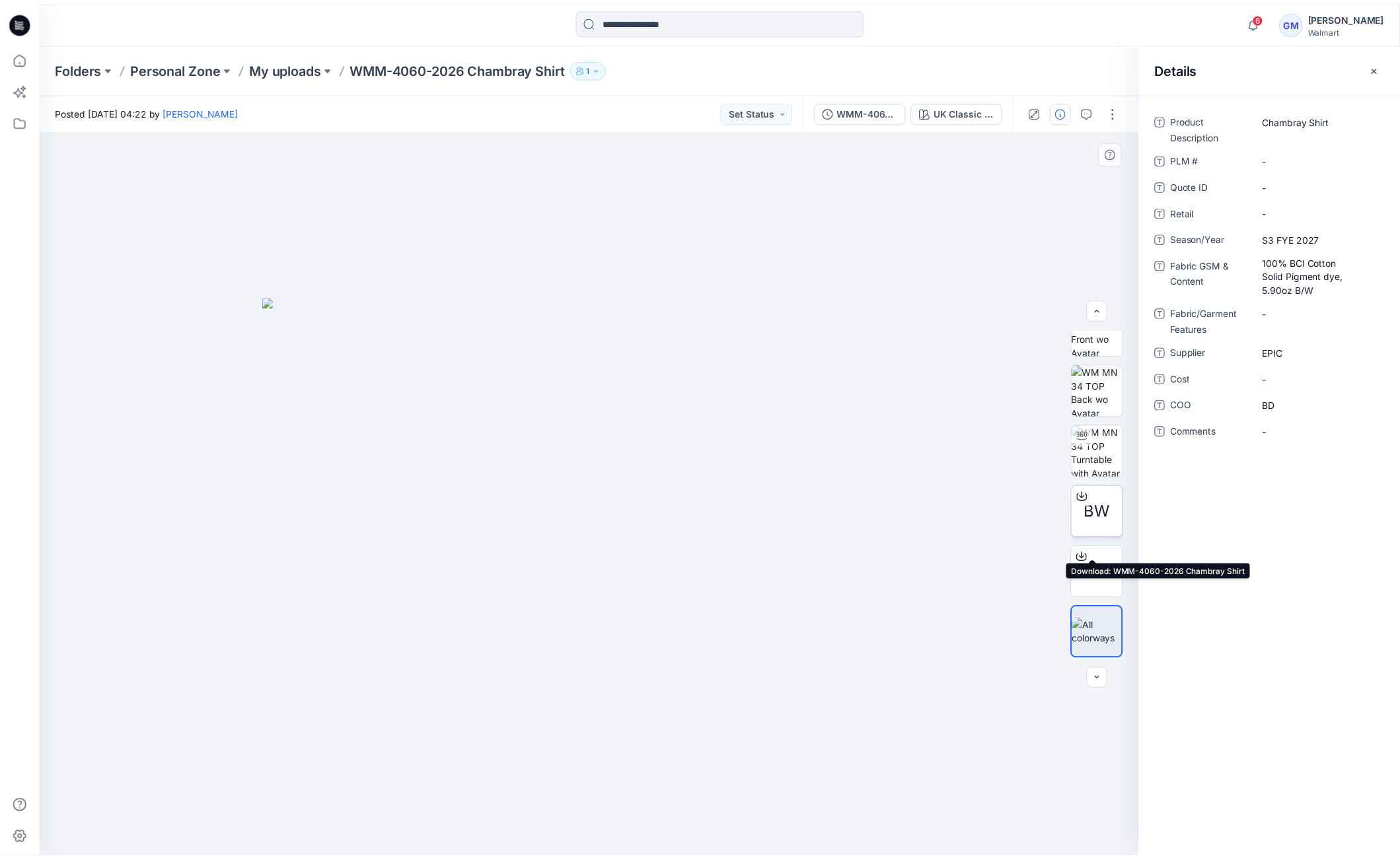
scroll to position [0, 0]
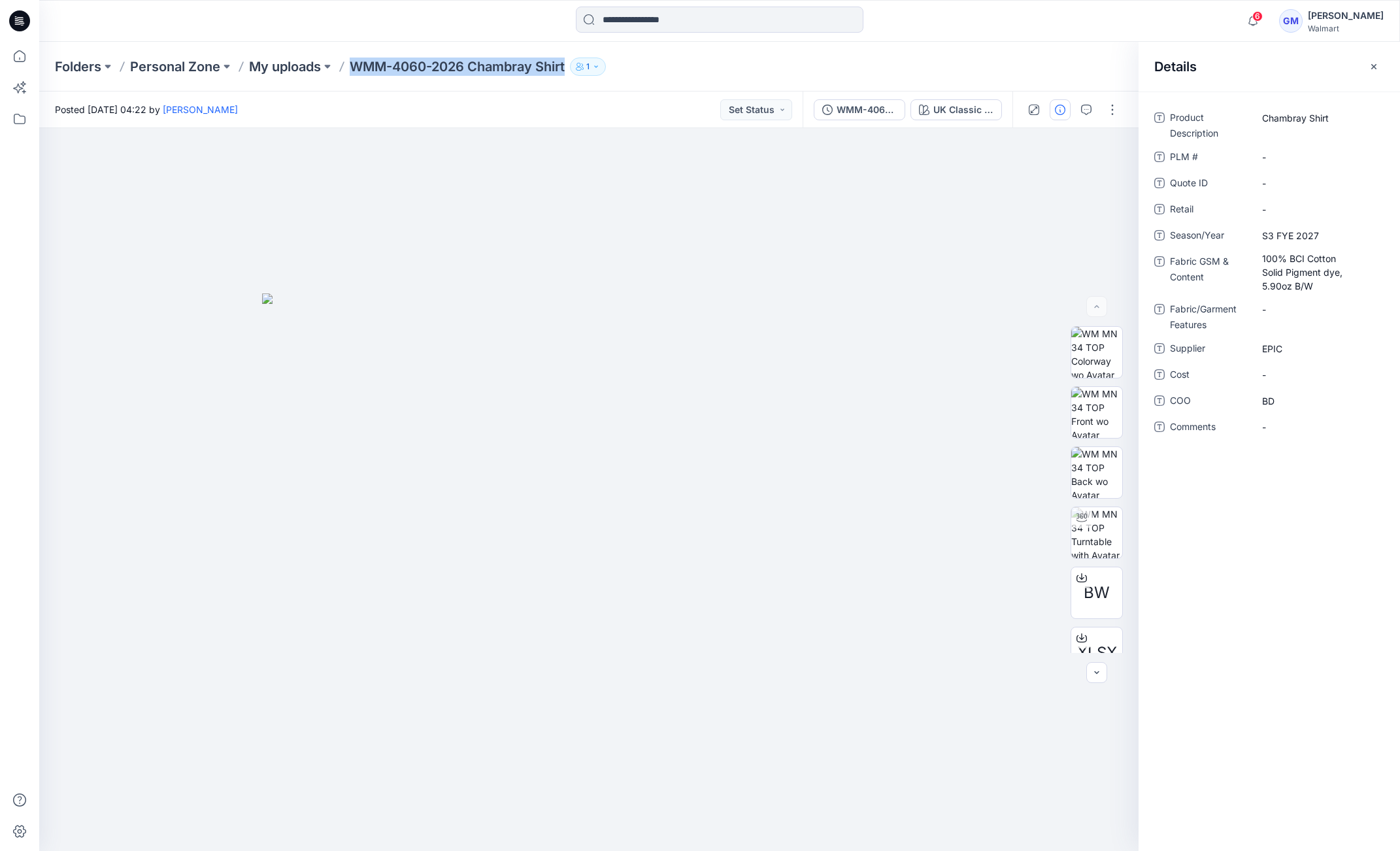
drag, startPoint x: 356, startPoint y: 66, endPoint x: 579, endPoint y: 66, distance: 223.0
click at [579, 66] on div "Folders Personal Zone My uploads WMM-4060-2026 Chambray Shirt 1" at bounding box center [668, 66] width 1228 height 18
copy div "WMM-4060-2026 Chambray Shirt 1"
drag, startPoint x: 590, startPoint y: 326, endPoint x: 548, endPoint y: 325, distance: 42.0
click at [590, 326] on img at bounding box center [589, 572] width 654 height 558
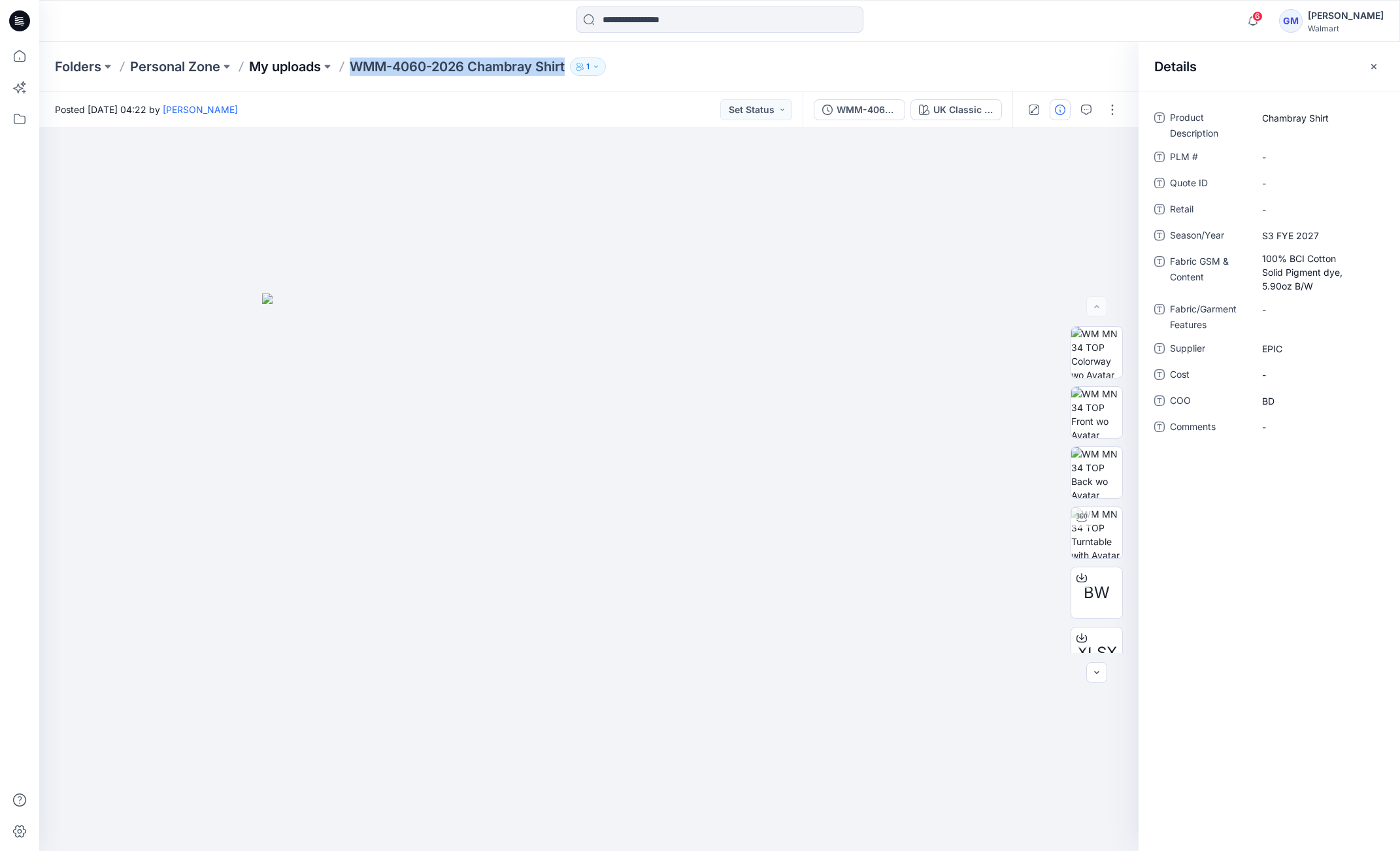
click at [306, 64] on p "My uploads" at bounding box center [285, 66] width 72 height 18
